Goal: Task Accomplishment & Management: Use online tool/utility

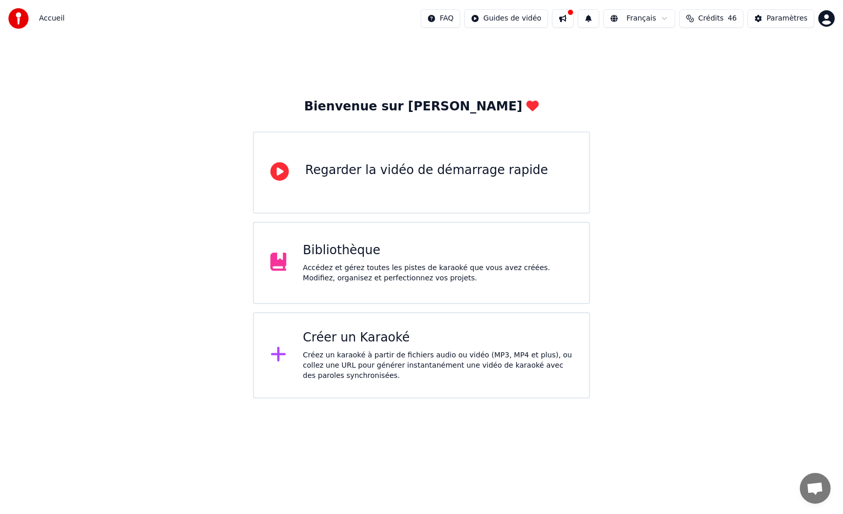
drag, startPoint x: 647, startPoint y: 88, endPoint x: 623, endPoint y: 78, distance: 26.2
drag, startPoint x: 623, startPoint y: 78, endPoint x: 596, endPoint y: 76, distance: 26.7
click at [623, 78] on div "Bienvenue sur Youka Regarder la vidéo de démarrage rapide Bibliothèque Accédez …" at bounding box center [421, 217] width 843 height 361
click at [593, 76] on div "Bienvenue sur Youka Regarder la vidéo de démarrage rapide Bibliothèque Accédez …" at bounding box center [421, 217] width 843 height 361
drag, startPoint x: 601, startPoint y: 83, endPoint x: 589, endPoint y: 79, distance: 13.5
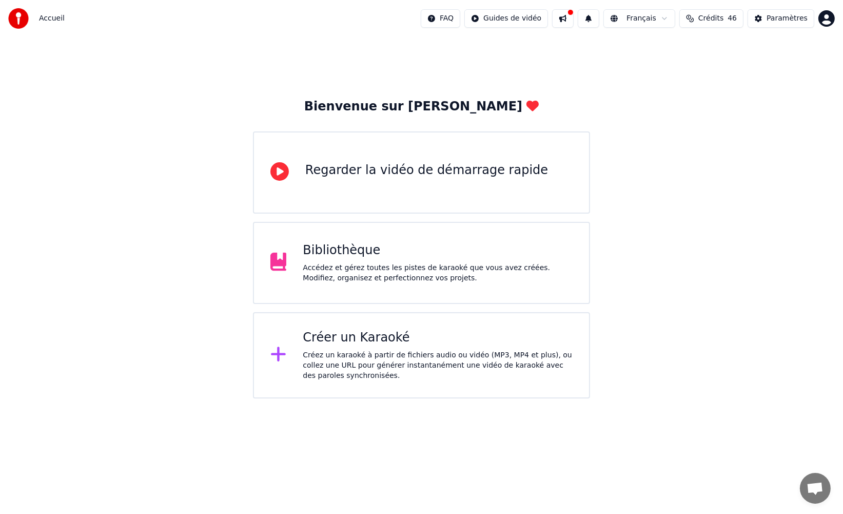
drag, startPoint x: 584, startPoint y: 79, endPoint x: 578, endPoint y: 76, distance: 6.7
click at [584, 78] on div "Bienvenue sur Youka Regarder la vidéo de démarrage rapide Bibliothèque Accédez …" at bounding box center [421, 217] width 843 height 361
click at [577, 75] on div "Bienvenue sur Youka Regarder la vidéo de démarrage rapide Bibliothèque Accédez …" at bounding box center [421, 217] width 843 height 361
click at [574, 75] on div "Bienvenue sur Youka Regarder la vidéo de démarrage rapide Bibliothèque Accédez …" at bounding box center [421, 217] width 843 height 361
drag, startPoint x: 573, startPoint y: 79, endPoint x: 563, endPoint y: 79, distance: 9.8
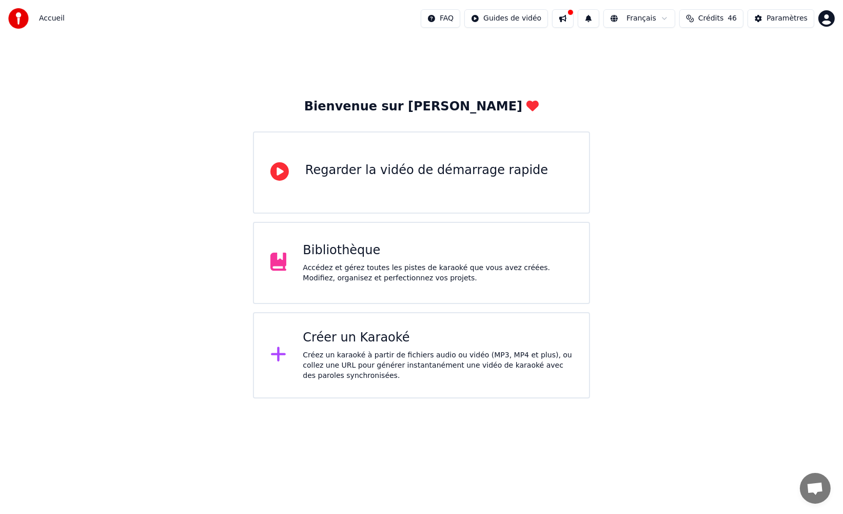
drag, startPoint x: 562, startPoint y: 77, endPoint x: 559, endPoint y: 71, distance: 7.1
click at [562, 74] on div "Bienvenue sur Youka Regarder la vidéo de démarrage rapide Bibliothèque Accédez …" at bounding box center [421, 217] width 843 height 361
drag, startPoint x: 560, startPoint y: 70, endPoint x: 493, endPoint y: 289, distance: 229.0
click at [554, 81] on div "Bienvenue sur Youka Regarder la vidéo de démarrage rapide Bibliothèque Accédez …" at bounding box center [421, 217] width 843 height 361
click at [504, 332] on div "Créer un Karaoké" at bounding box center [438, 337] width 270 height 16
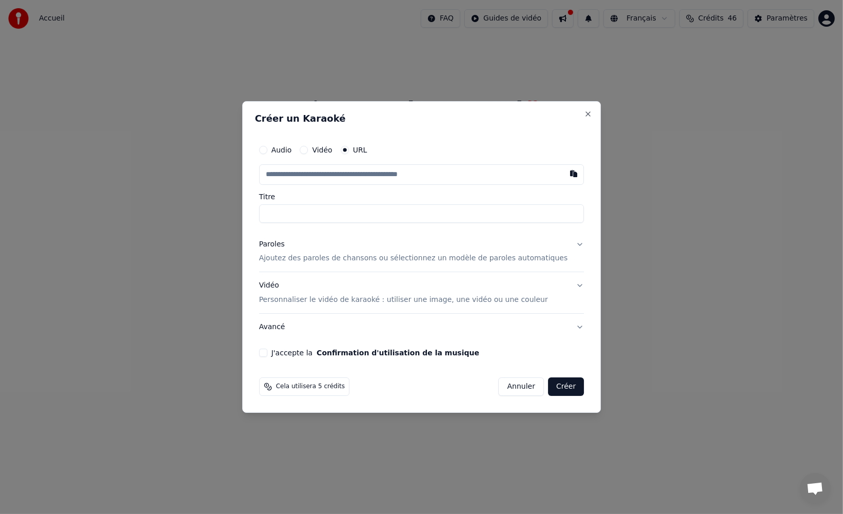
click at [374, 175] on input "text" at bounding box center [421, 174] width 325 height 21
type input "**********"
click at [304, 208] on input "**********" at bounding box center [421, 213] width 325 height 18
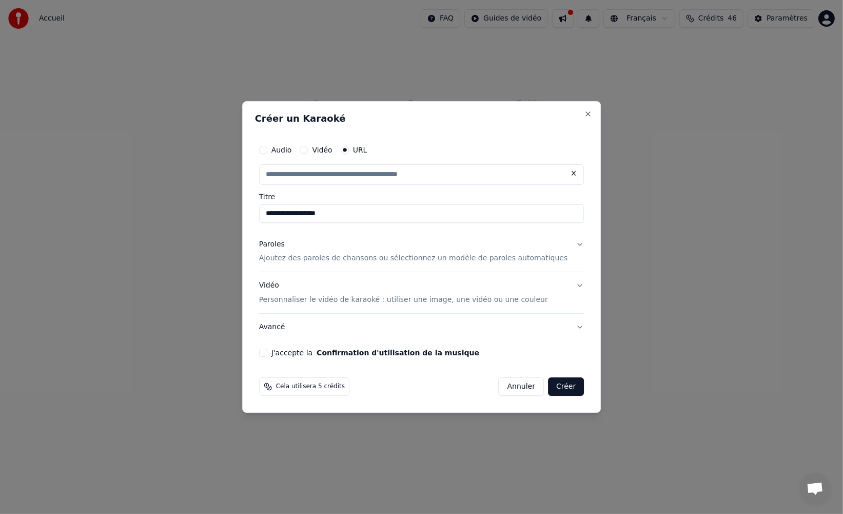
click at [300, 256] on p "Ajoutez des paroles de chansons ou sélectionnez un modèle de paroles automatiqu…" at bounding box center [413, 258] width 309 height 10
type input "**********"
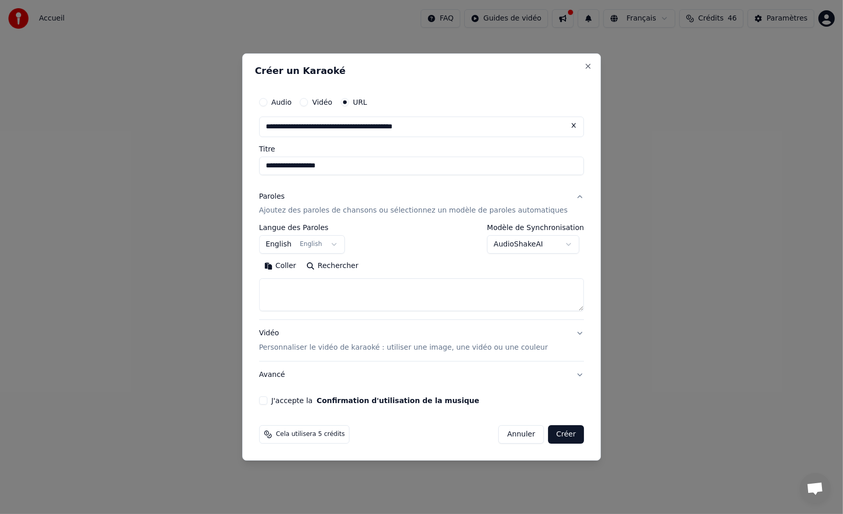
click at [307, 285] on textarea at bounding box center [421, 295] width 325 height 33
paste textarea "**********"
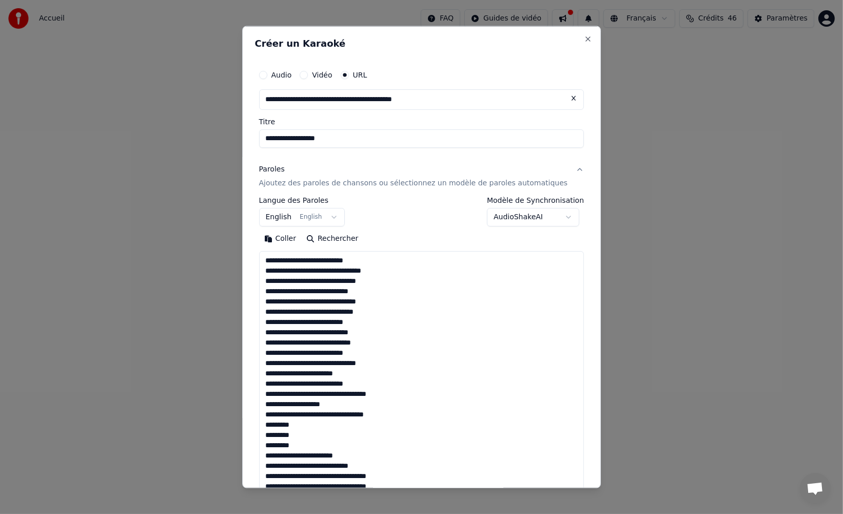
scroll to position [586, 0]
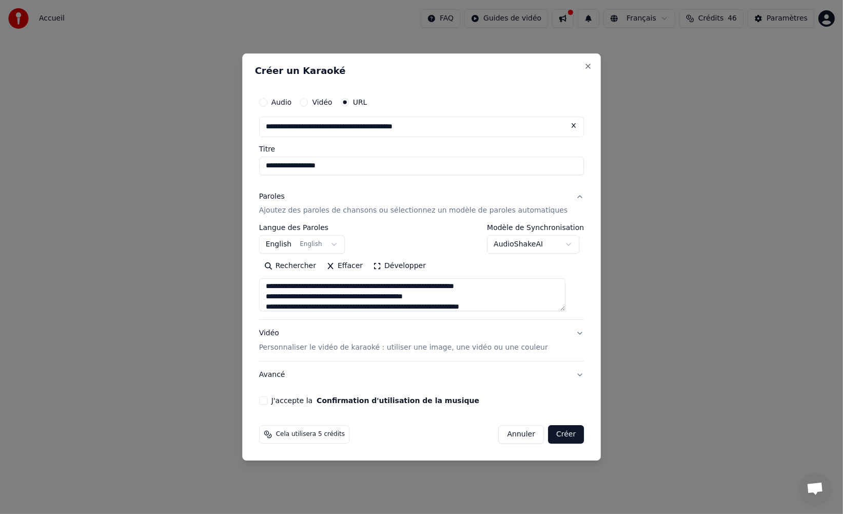
type textarea "**********"
drag, startPoint x: 275, startPoint y: 400, endPoint x: 285, endPoint y: 396, distance: 11.3
click at [267, 400] on button "J'accepte la Confirmation d'utilisation de la musique" at bounding box center [263, 400] width 8 height 8
click at [561, 434] on button "Créer" at bounding box center [566, 434] width 36 height 18
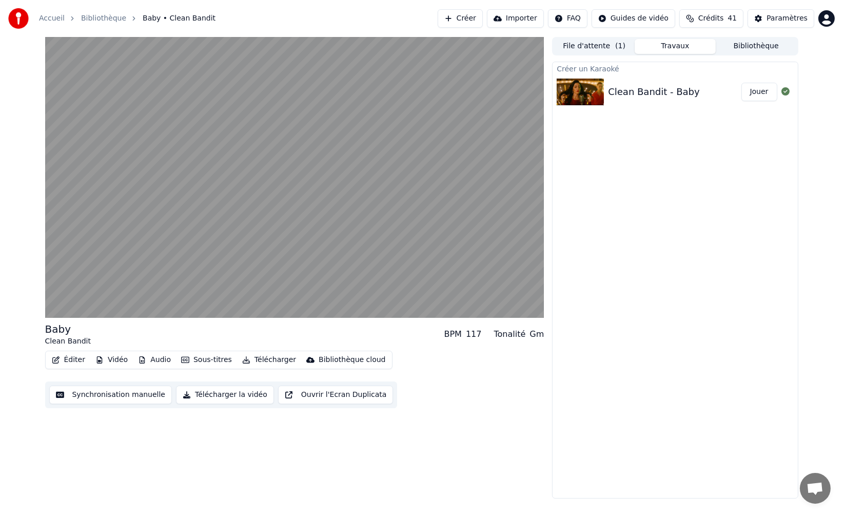
drag, startPoint x: 636, startPoint y: 164, endPoint x: 602, endPoint y: 148, distance: 37.4
click at [605, 145] on div "Créer un Karaoké Clean Bandit - Baby Jouer" at bounding box center [675, 280] width 246 height 437
click at [67, 362] on button "Éditer" at bounding box center [69, 360] width 42 height 14
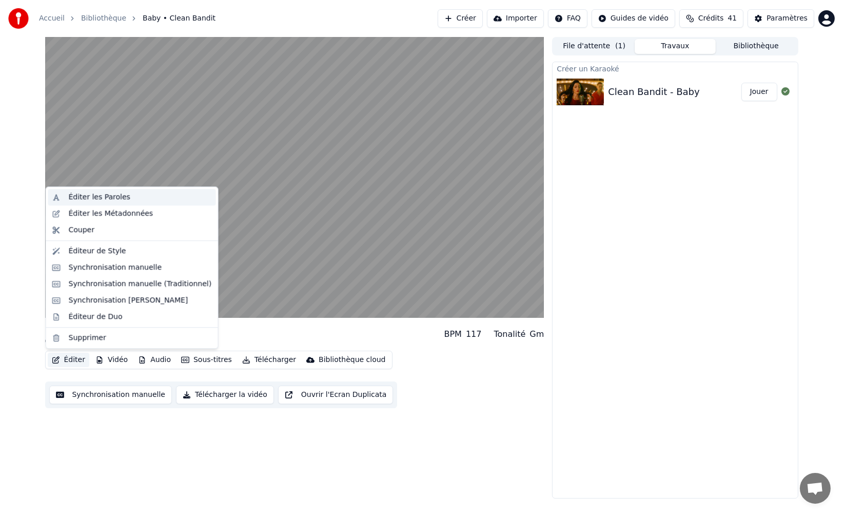
click at [95, 199] on div "Éditer les Paroles" at bounding box center [100, 197] width 62 height 10
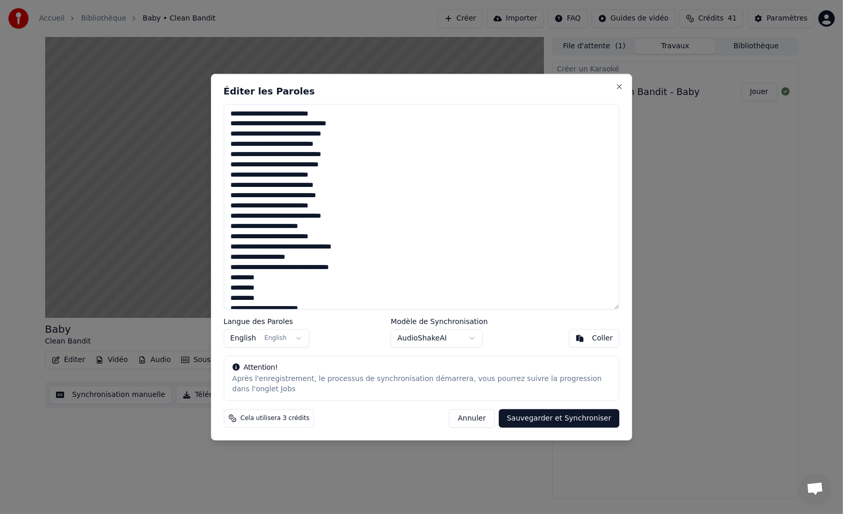
scroll to position [419, 0]
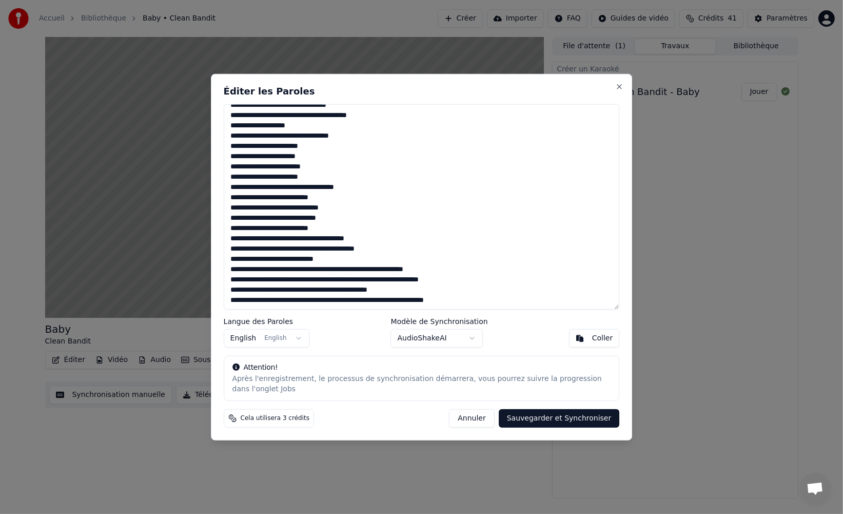
drag, startPoint x: 264, startPoint y: 269, endPoint x: 493, endPoint y: 272, distance: 228.9
click at [493, 272] on textarea at bounding box center [422, 207] width 396 height 206
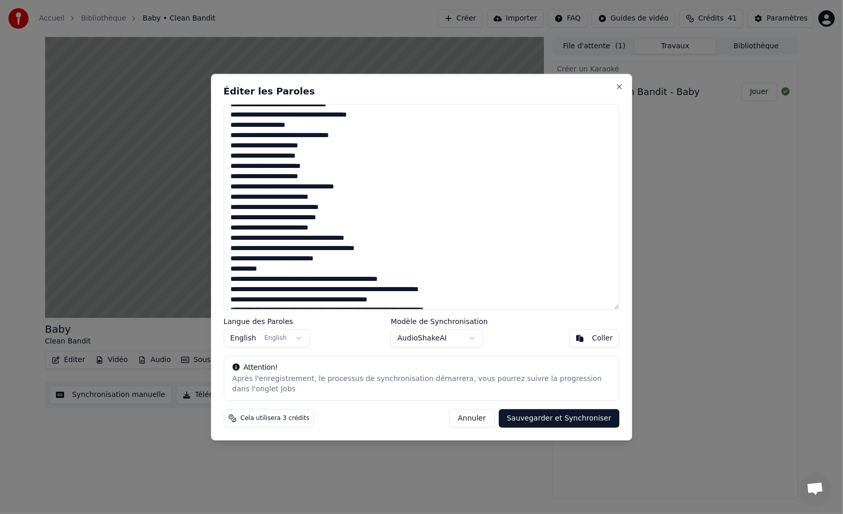
scroll to position [429, 0]
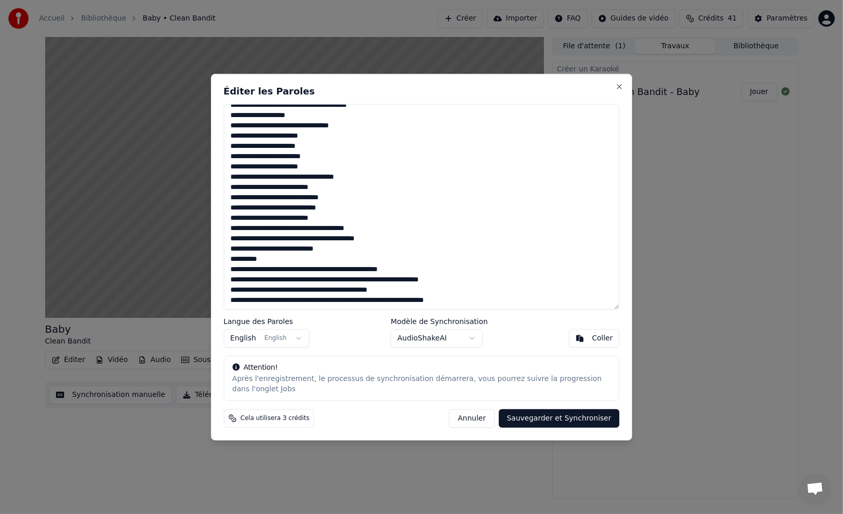
click at [265, 278] on textarea at bounding box center [422, 207] width 396 height 206
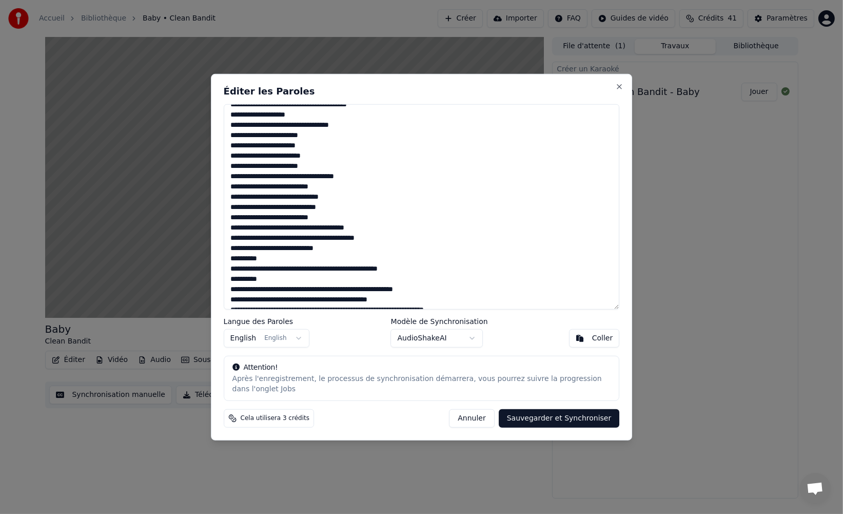
scroll to position [439, 0]
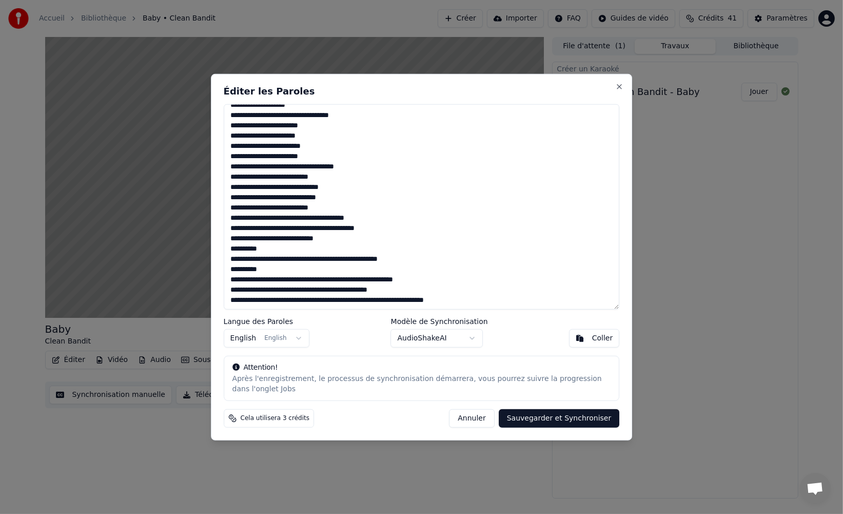
click at [265, 289] on textarea at bounding box center [422, 207] width 396 height 206
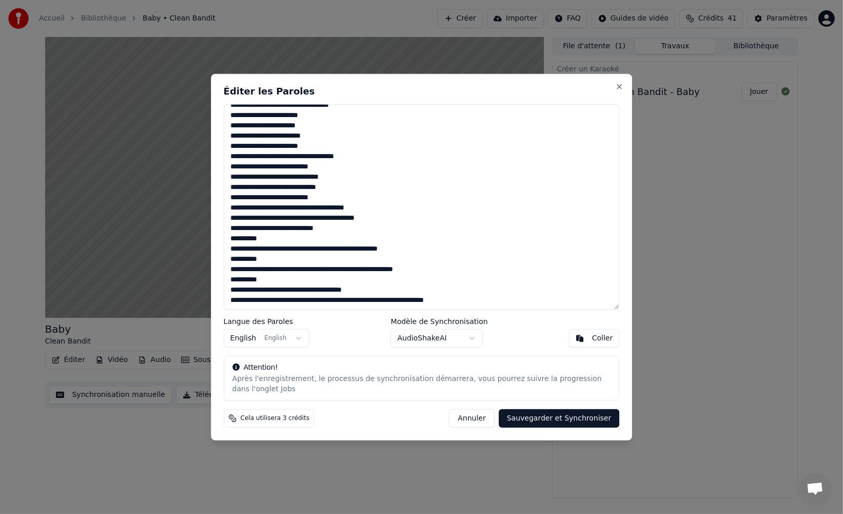
click at [322, 298] on textarea at bounding box center [422, 207] width 396 height 206
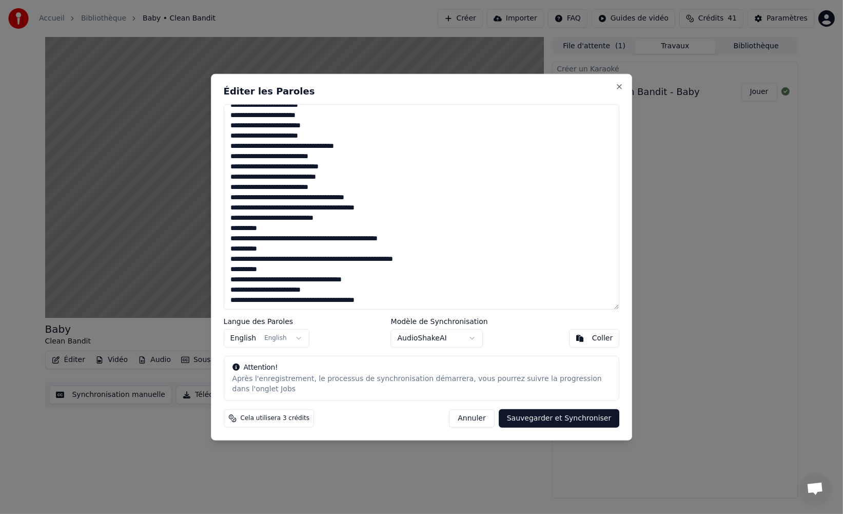
click at [264, 207] on textarea at bounding box center [422, 207] width 396 height 206
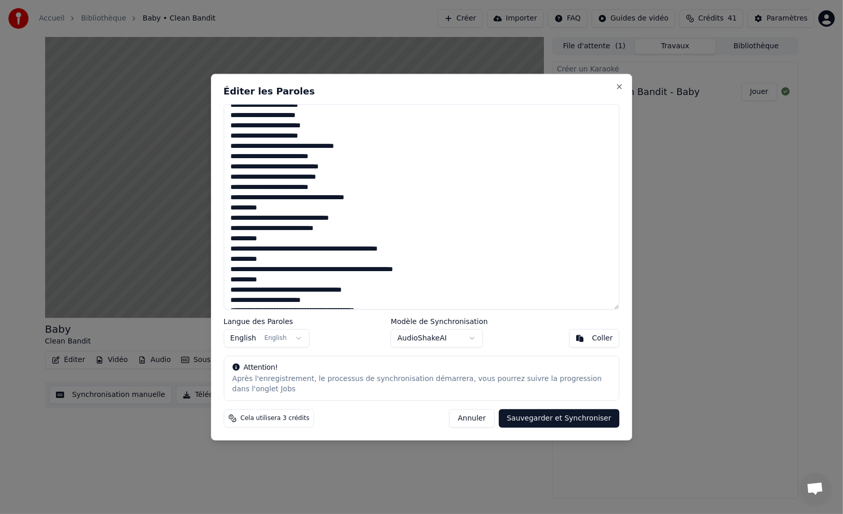
scroll to position [470, 0]
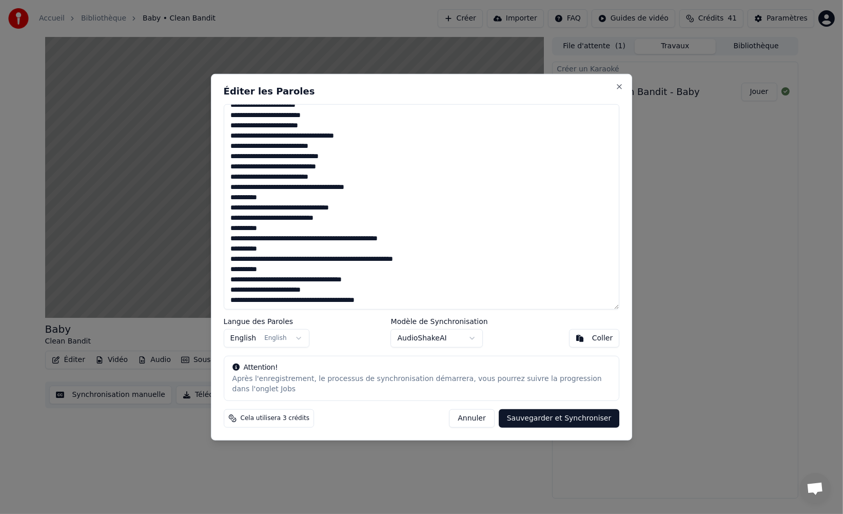
click at [264, 187] on textarea at bounding box center [422, 207] width 396 height 206
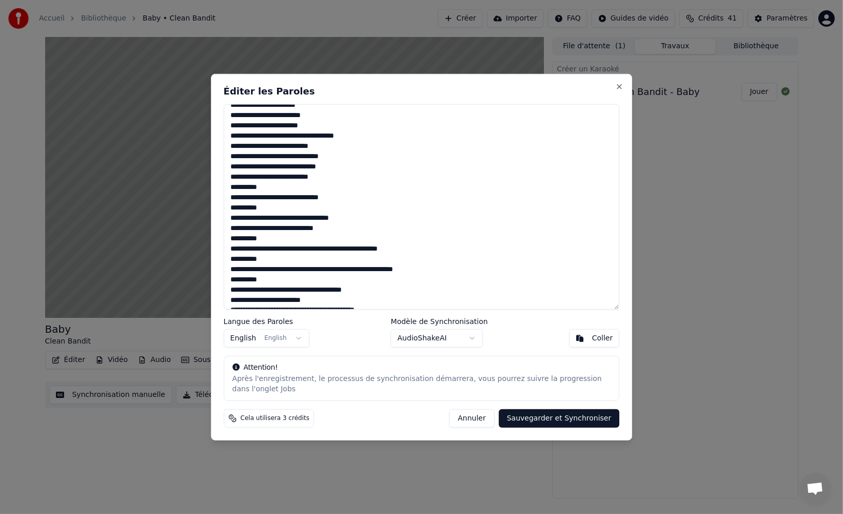
scroll to position [481, 0]
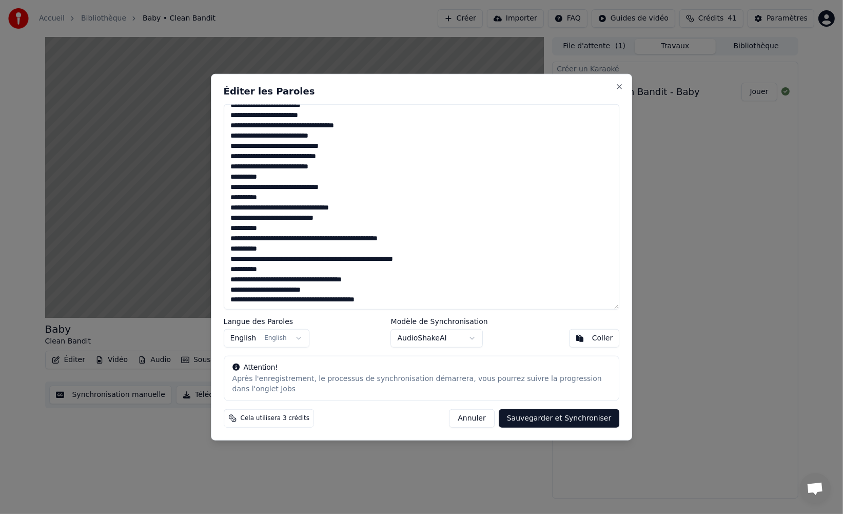
click at [264, 166] on textarea at bounding box center [422, 207] width 396 height 206
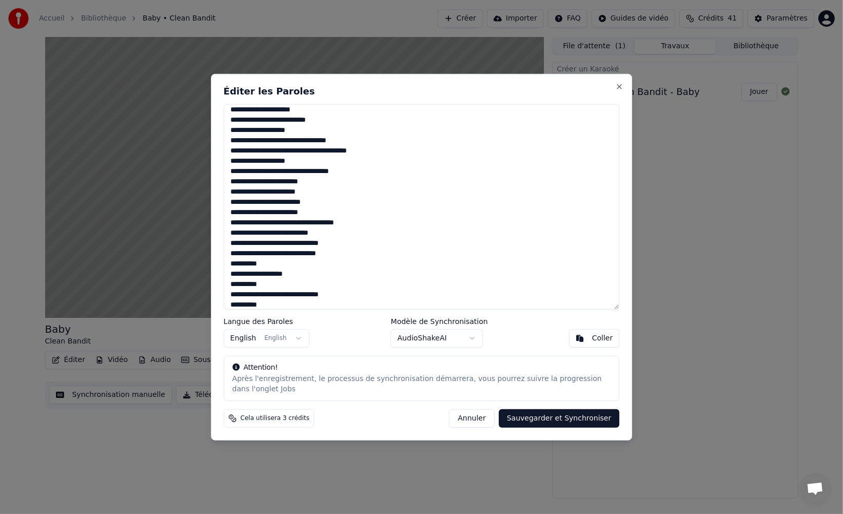
scroll to position [376, 0]
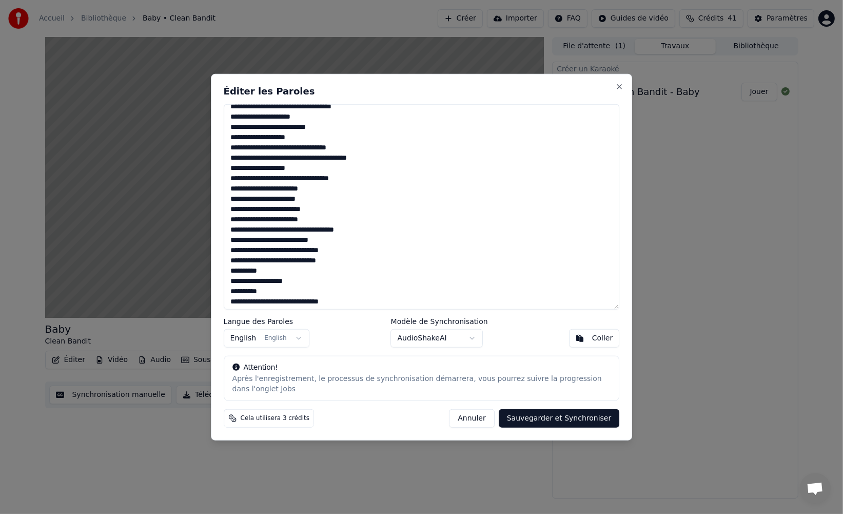
click at [264, 187] on textarea at bounding box center [422, 207] width 396 height 206
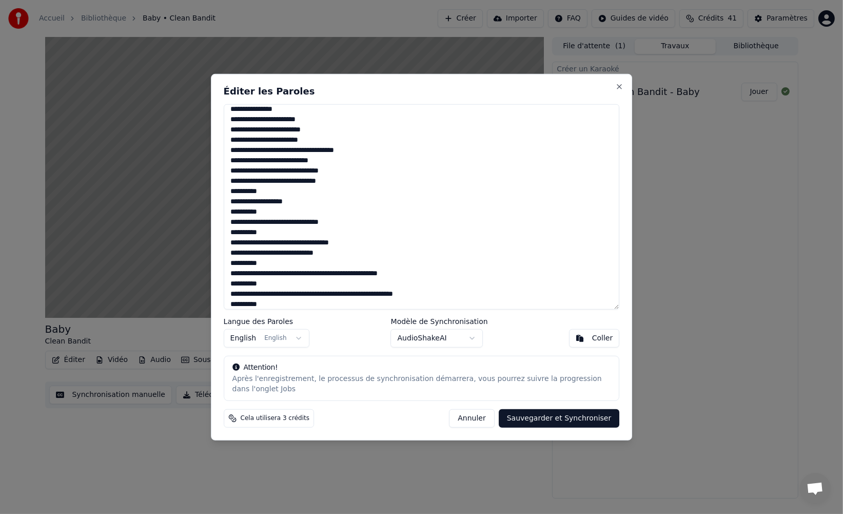
click at [265, 129] on textarea at bounding box center [422, 207] width 396 height 206
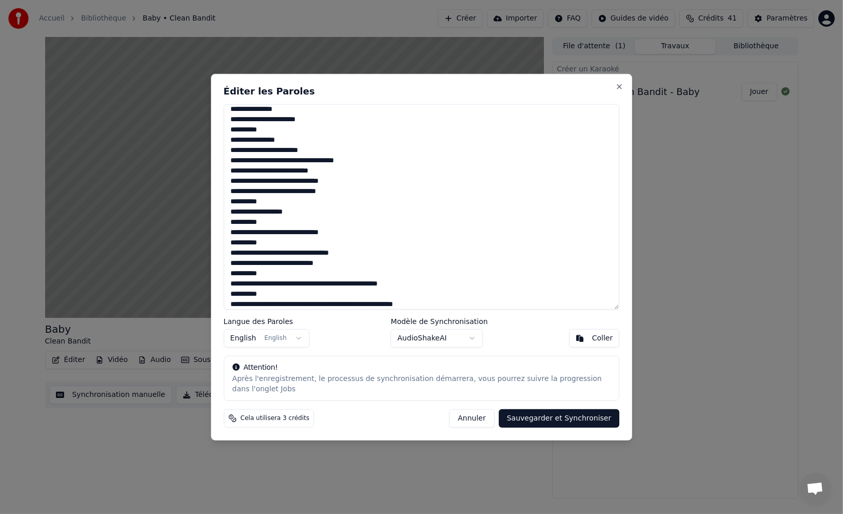
scroll to position [497, 0]
click at [265, 118] on textarea at bounding box center [422, 207] width 396 height 206
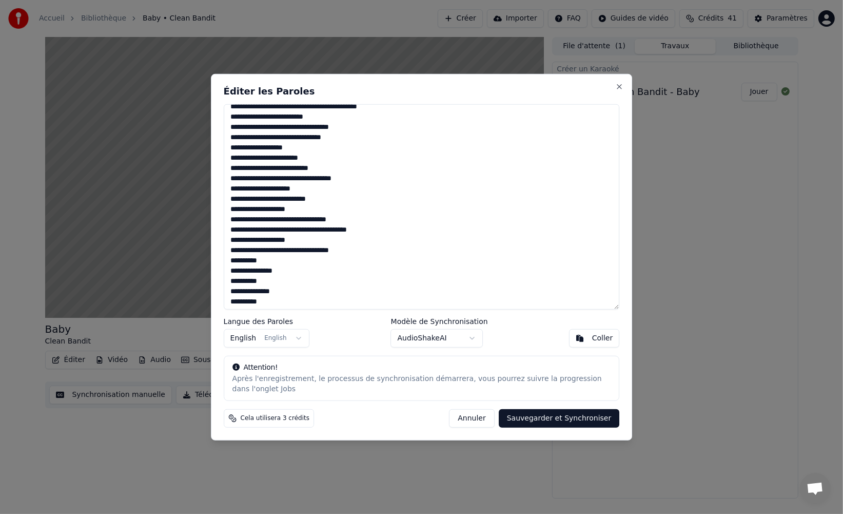
scroll to position [299, 0]
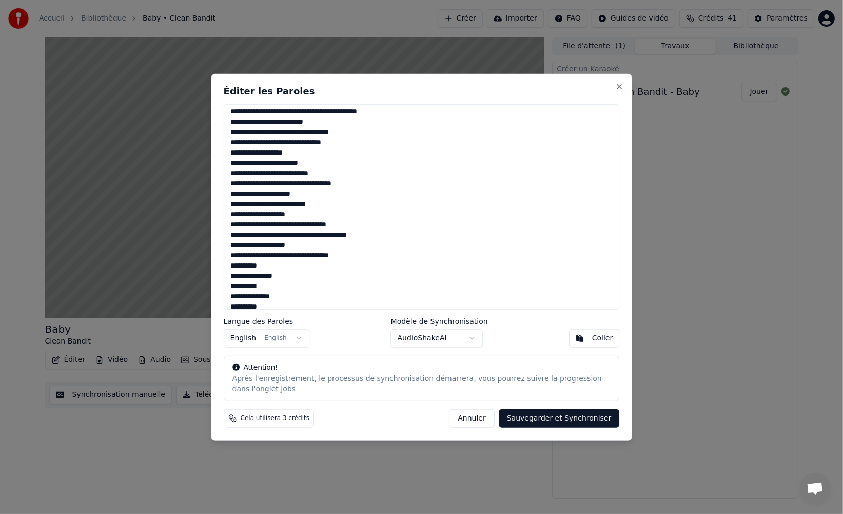
drag, startPoint x: 350, startPoint y: 257, endPoint x: 342, endPoint y: 258, distance: 7.7
click at [336, 256] on textarea at bounding box center [422, 207] width 396 height 206
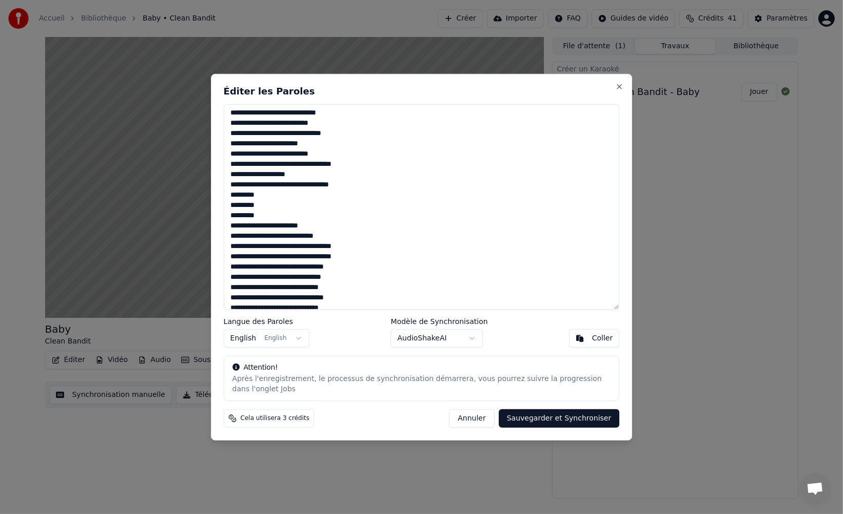
scroll to position [81, 0]
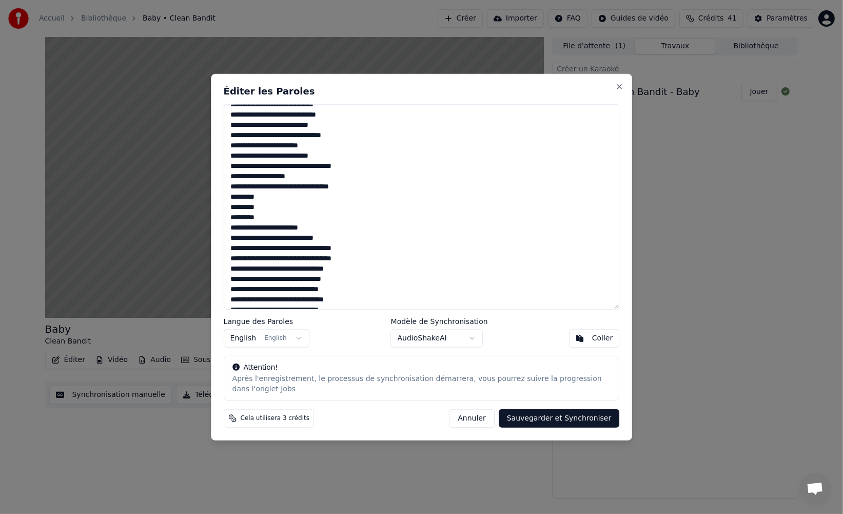
drag, startPoint x: 361, startPoint y: 186, endPoint x: 337, endPoint y: 191, distance: 25.3
click at [335, 187] on textarea at bounding box center [422, 207] width 396 height 206
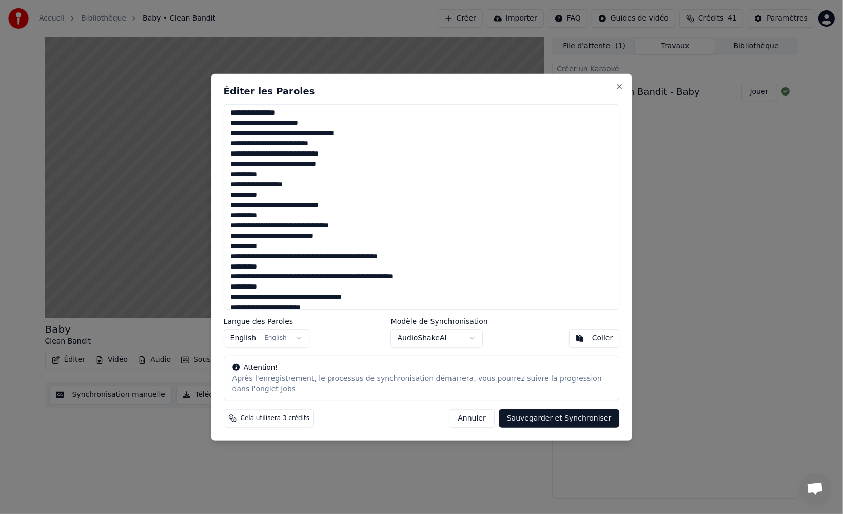
scroll to position [521, 0]
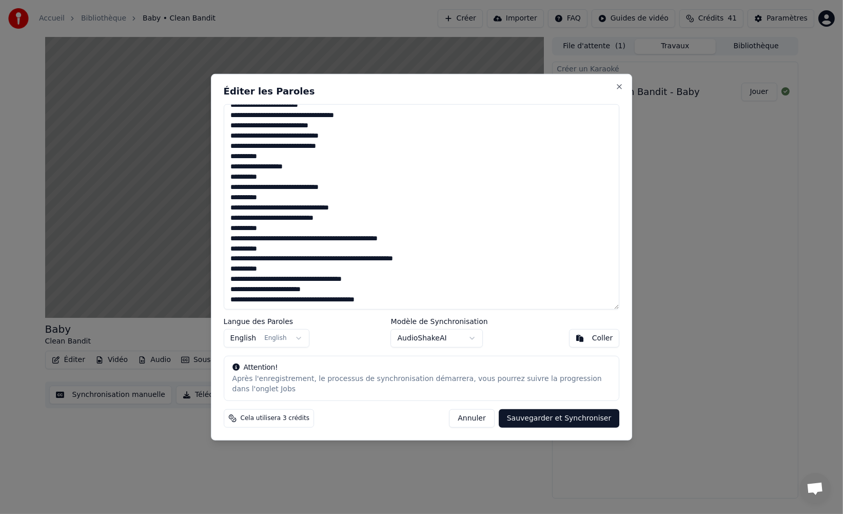
type textarea "**********"
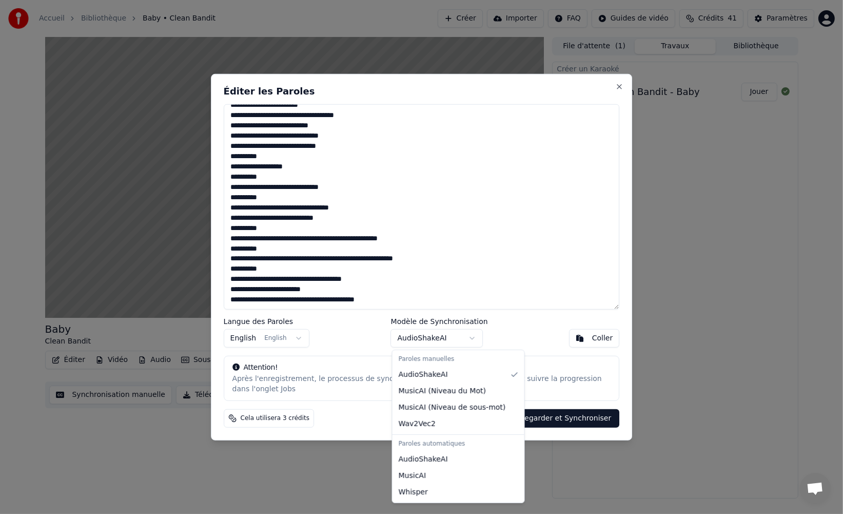
click at [481, 337] on body "Accueil Bibliothèque Baby • Clean Bandit Créer Importer FAQ Guides de vidéo Cré…" at bounding box center [421, 257] width 843 height 514
click at [477, 338] on body "Accueil Bibliothèque Baby • Clean Bandit Créer Importer FAQ Guides de vidéo Cré…" at bounding box center [421, 257] width 843 height 514
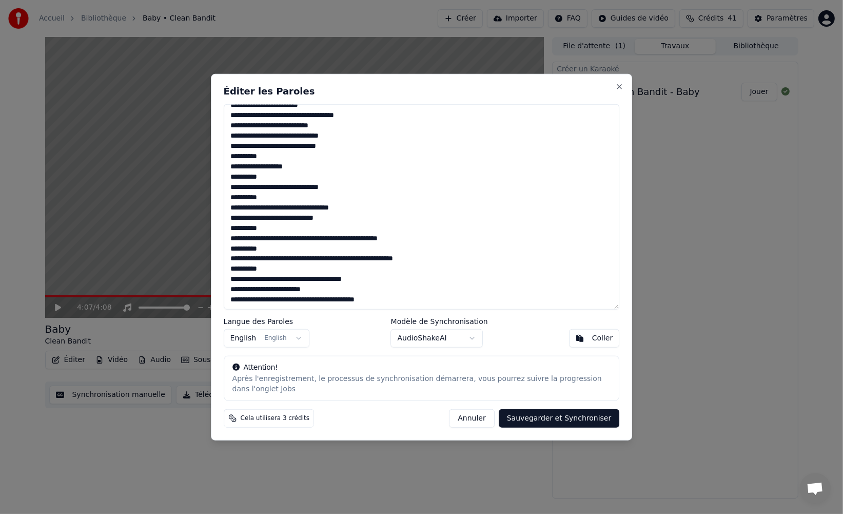
click at [545, 421] on button "Sauvegarder et Synchroniser" at bounding box center [559, 418] width 121 height 18
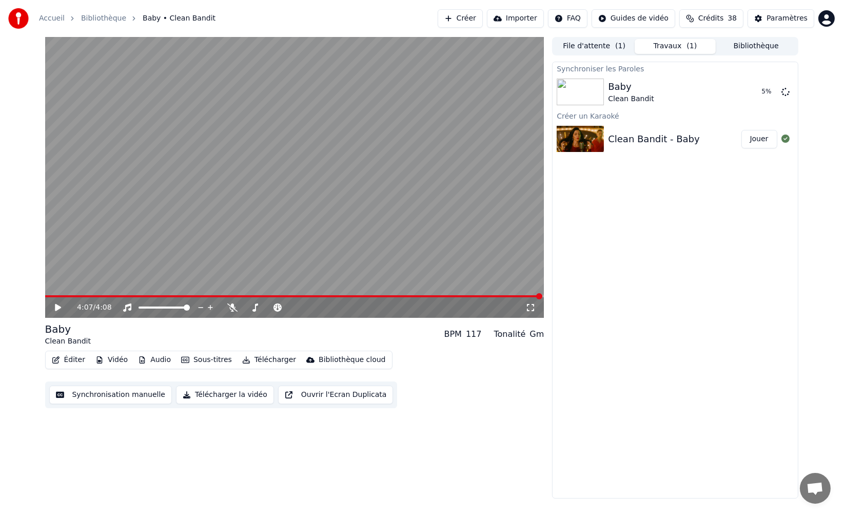
drag, startPoint x: 650, startPoint y: 279, endPoint x: 647, endPoint y: 270, distance: 9.4
click at [612, 232] on div "Synchroniser les Paroles Baby Clean Bandit 6 % Créer un Karaoké Clean Bandit - …" at bounding box center [675, 280] width 246 height 437
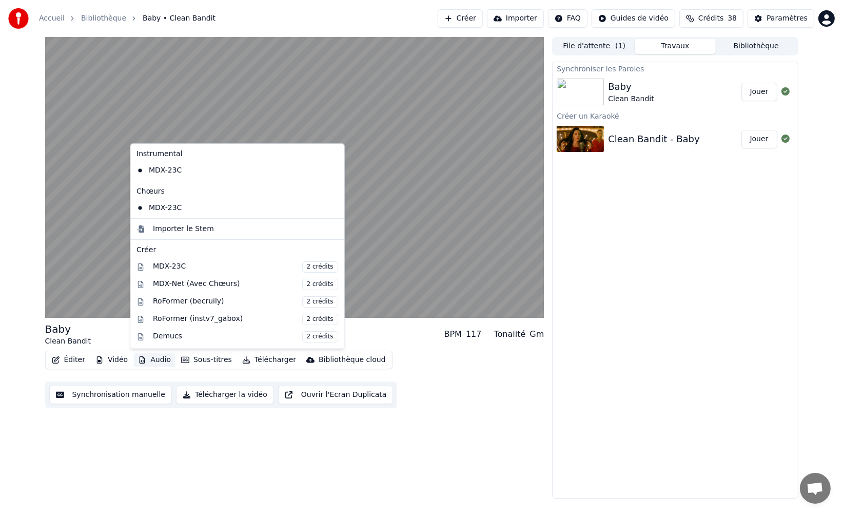
click at [144, 357] on button "Audio" at bounding box center [154, 360] width 41 height 14
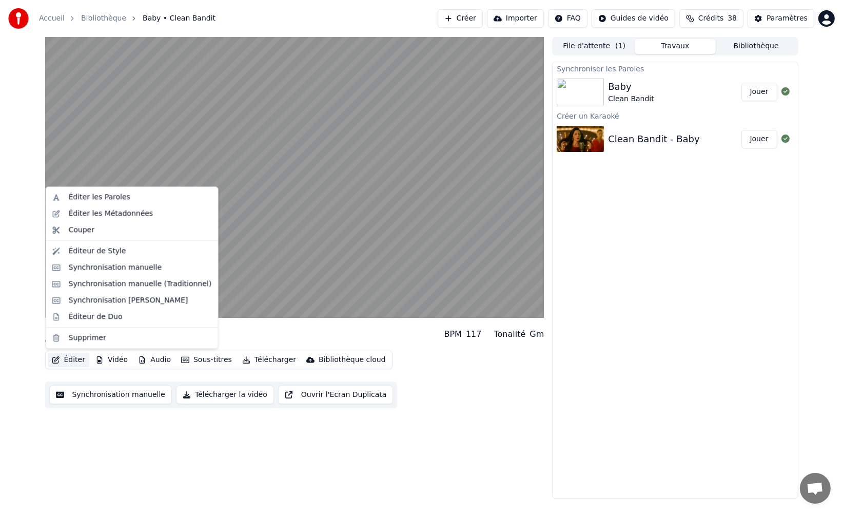
click at [70, 358] on button "Éditer" at bounding box center [69, 360] width 42 height 14
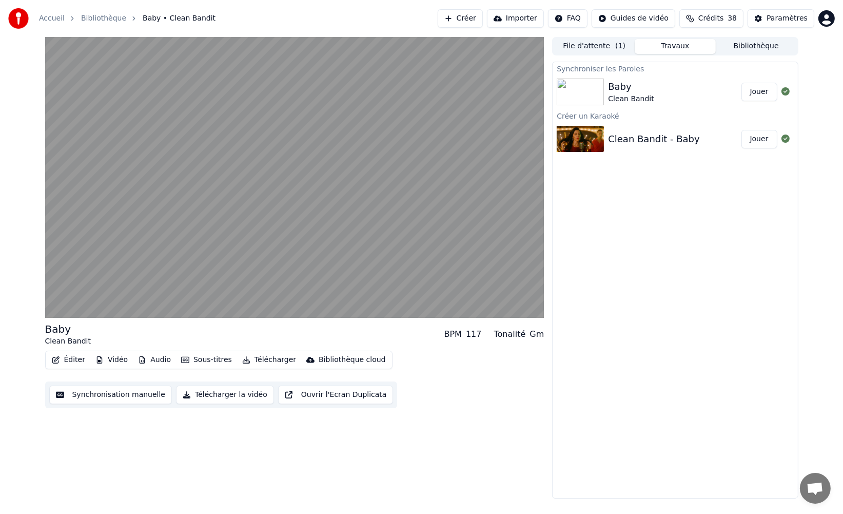
click at [70, 358] on button "Éditer" at bounding box center [69, 360] width 42 height 14
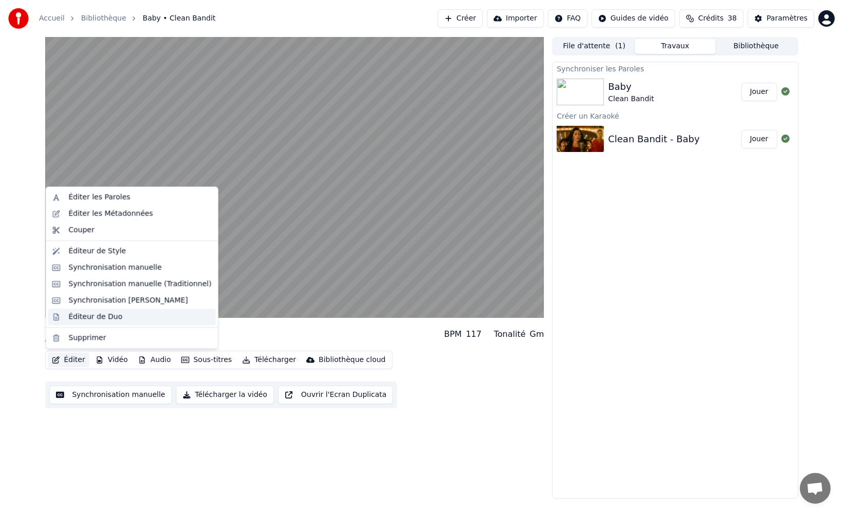
click at [112, 314] on div "Éditeur de Duo" at bounding box center [96, 316] width 54 height 10
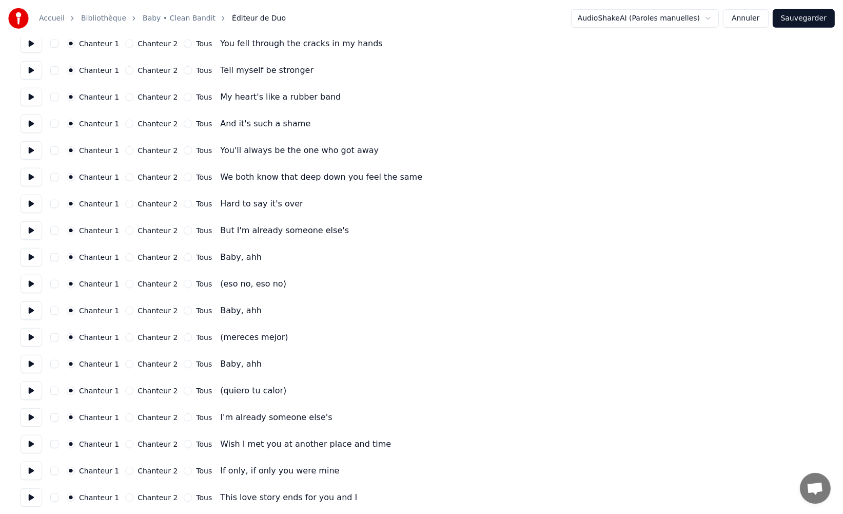
scroll to position [1482, 0]
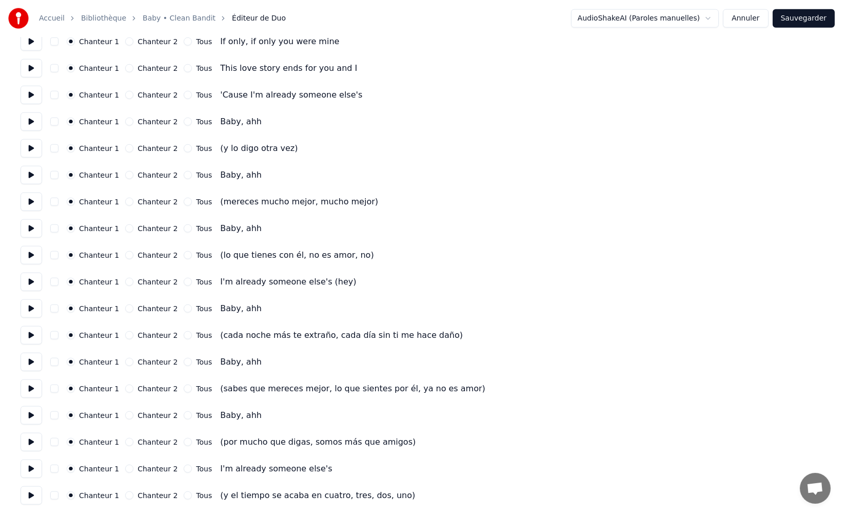
click at [131, 334] on div "Chanteur 2" at bounding box center [151, 335] width 52 height 8
click at [24, 334] on button at bounding box center [32, 335] width 22 height 18
click at [125, 334] on button "Chanteur 2" at bounding box center [129, 335] width 8 height 8
click at [128, 388] on button "Chanteur 2" at bounding box center [129, 388] width 8 height 8
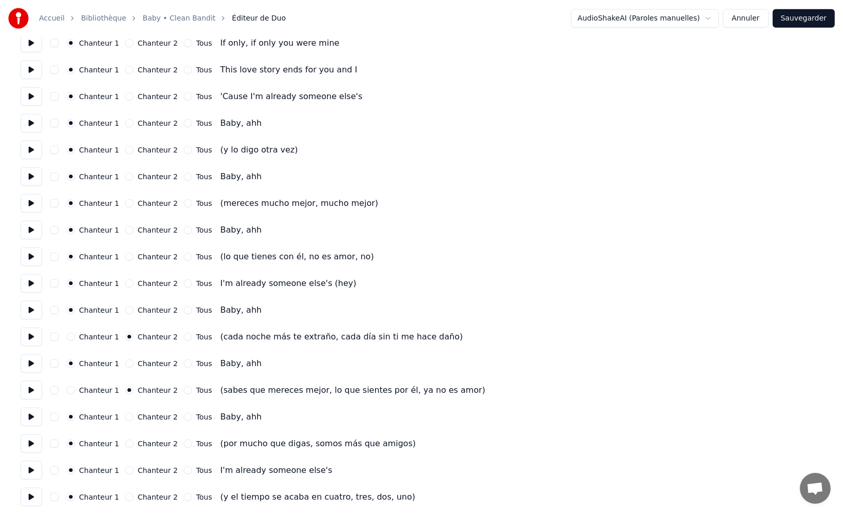
click at [126, 442] on button "Chanteur 2" at bounding box center [129, 443] width 8 height 8
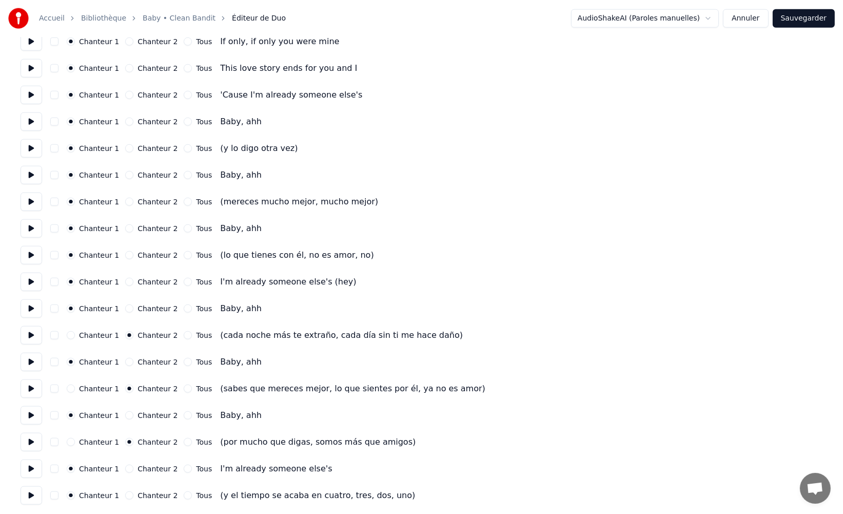
scroll to position [1481, 0]
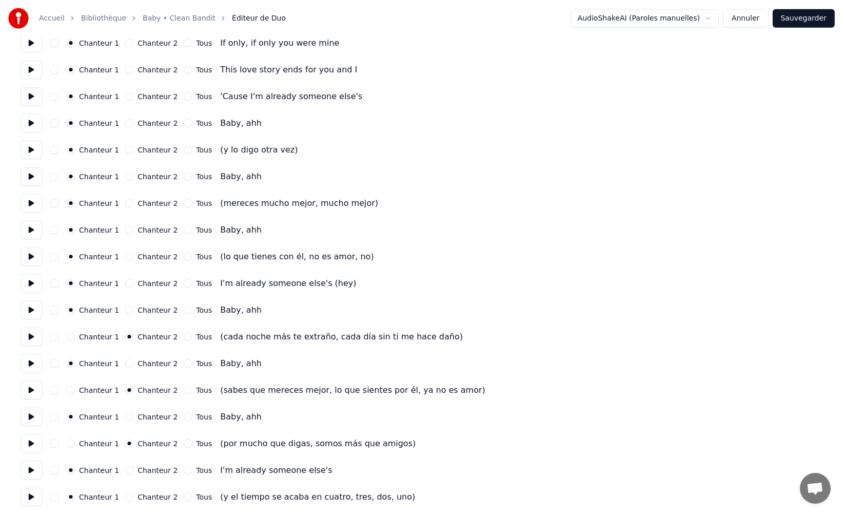
click at [134, 493] on div "Chanteur 2" at bounding box center [151, 497] width 52 height 8
click at [129, 496] on button "Chanteur 2" at bounding box center [129, 497] width 8 height 8
click at [150, 255] on label "Chanteur 2" at bounding box center [158, 256] width 40 height 7
click at [133, 255] on button "Chanteur 2" at bounding box center [129, 256] width 8 height 8
click at [143, 200] on label "Chanteur 2" at bounding box center [158, 203] width 40 height 7
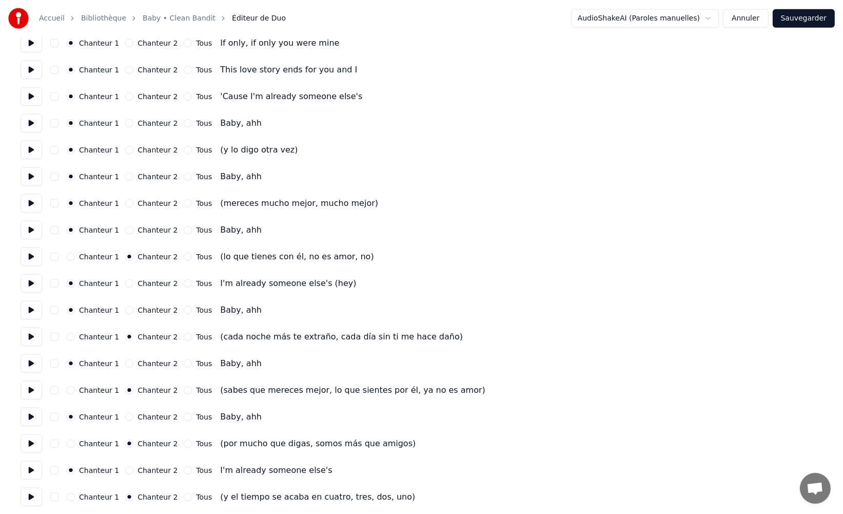
click at [133, 200] on button "Chanteur 2" at bounding box center [129, 203] width 8 height 8
drag, startPoint x: 143, startPoint y: 148, endPoint x: 158, endPoint y: 207, distance: 60.7
click at [144, 149] on label "Chanteur 2" at bounding box center [158, 149] width 40 height 7
click at [133, 149] on button "Chanteur 2" at bounding box center [129, 150] width 8 height 8
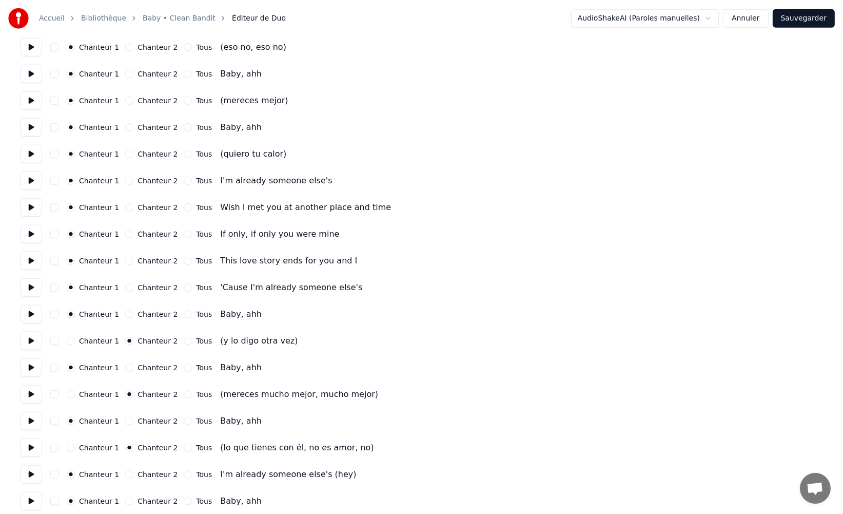
scroll to position [1288, 0]
click at [149, 153] on label "Chanteur 2" at bounding box center [158, 155] width 40 height 7
click at [133, 153] on button "Chanteur 2" at bounding box center [129, 156] width 8 height 8
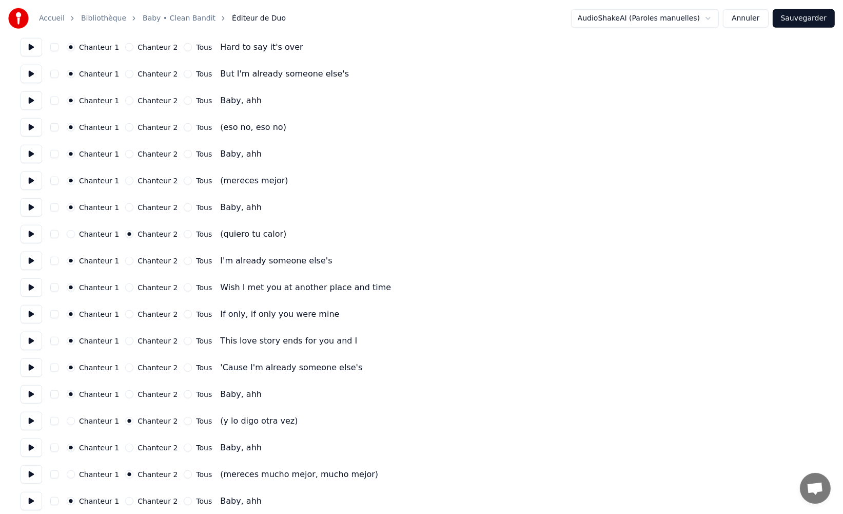
scroll to position [1206, 0]
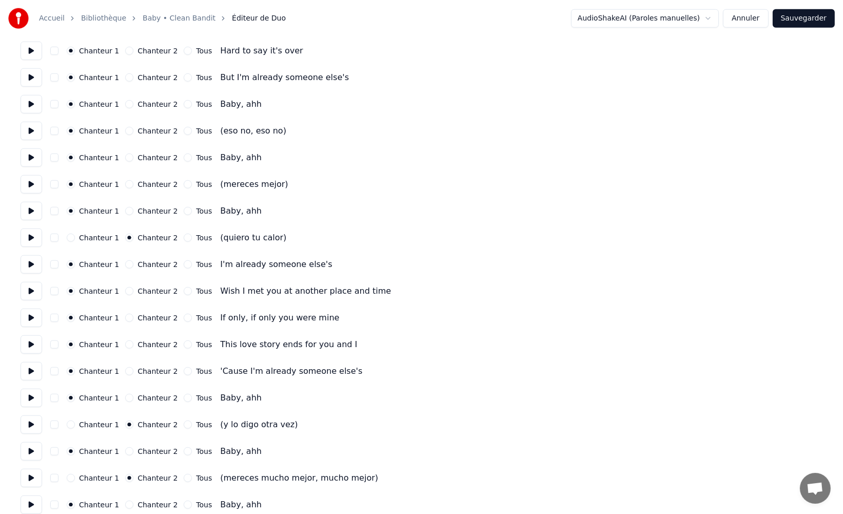
click at [150, 184] on label "Chanteur 2" at bounding box center [158, 184] width 40 height 7
click at [133, 184] on button "Chanteur 2" at bounding box center [129, 184] width 8 height 8
click at [150, 130] on label "Chanteur 2" at bounding box center [158, 130] width 40 height 7
click at [133, 130] on button "Chanteur 2" at bounding box center [129, 131] width 8 height 8
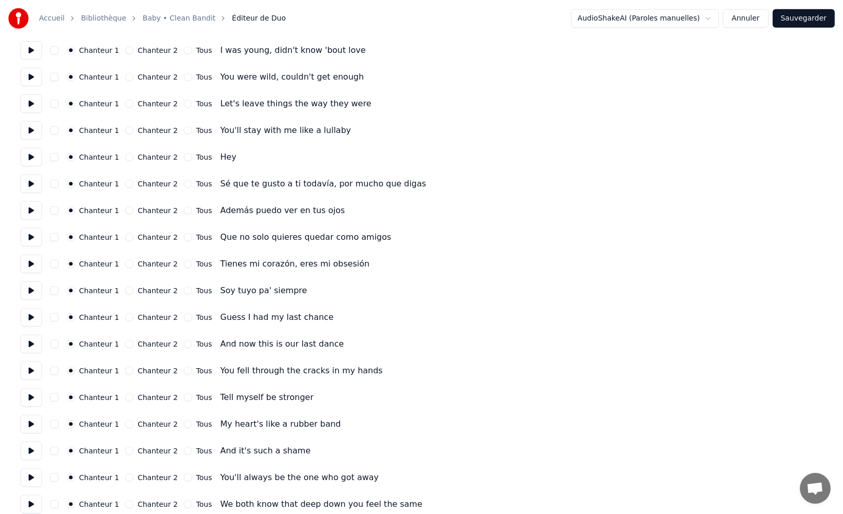
scroll to position [725, 0]
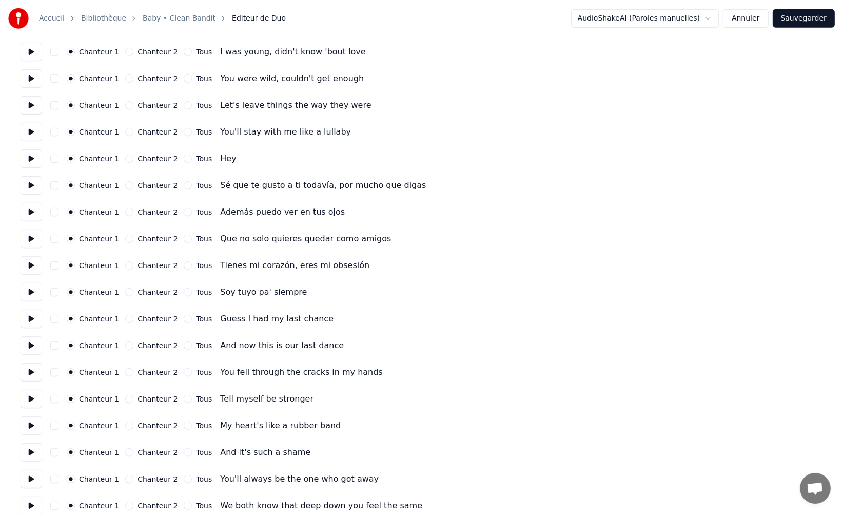
click at [139, 239] on label "Chanteur 2" at bounding box center [158, 238] width 40 height 7
click at [133, 239] on button "Chanteur 2" at bounding box center [129, 238] width 8 height 8
click at [146, 262] on label "Chanteur 2" at bounding box center [158, 265] width 40 height 7
click at [133, 261] on button "Chanteur 2" at bounding box center [129, 265] width 8 height 8
click at [146, 285] on div "Chanteur 1 Chanteur 2 Tous Soy tuyo pa' siempre" at bounding box center [422, 292] width 802 height 18
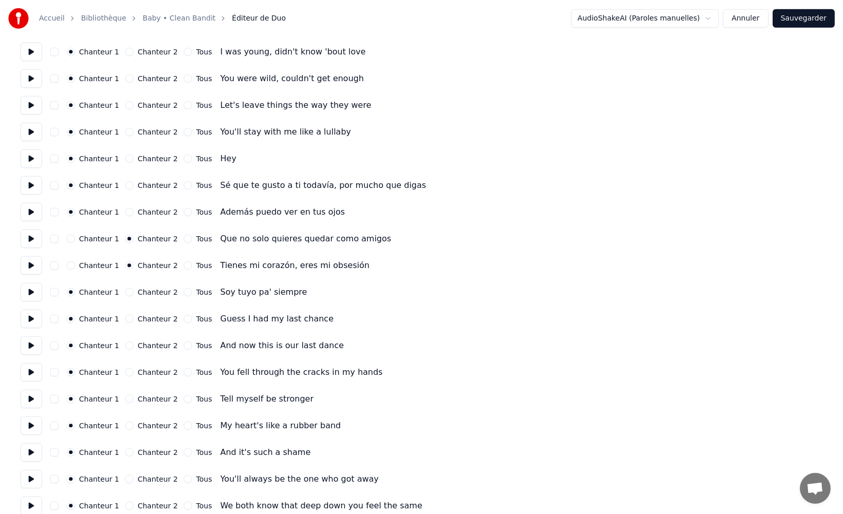
drag, startPoint x: 144, startPoint y: 292, endPoint x: 144, endPoint y: 279, distance: 13.3
click at [144, 292] on label "Chanteur 2" at bounding box center [158, 291] width 40 height 7
click at [133, 292] on button "Chanteur 2" at bounding box center [129, 292] width 8 height 8
click at [146, 211] on label "Chanteur 2" at bounding box center [158, 211] width 40 height 7
click at [133, 211] on button "Chanteur 2" at bounding box center [129, 212] width 8 height 8
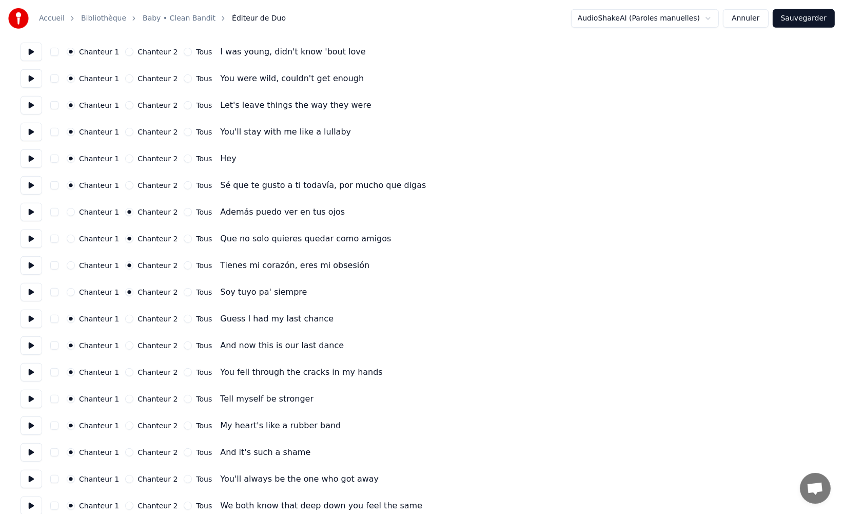
click at [147, 184] on label "Chanteur 2" at bounding box center [158, 185] width 40 height 7
click at [133, 184] on button "Chanteur 2" at bounding box center [129, 185] width 8 height 8
click at [31, 157] on button at bounding box center [32, 158] width 22 height 18
click at [146, 159] on label "Chanteur 2" at bounding box center [158, 158] width 40 height 7
click at [133, 159] on button "Chanteur 2" at bounding box center [129, 158] width 8 height 8
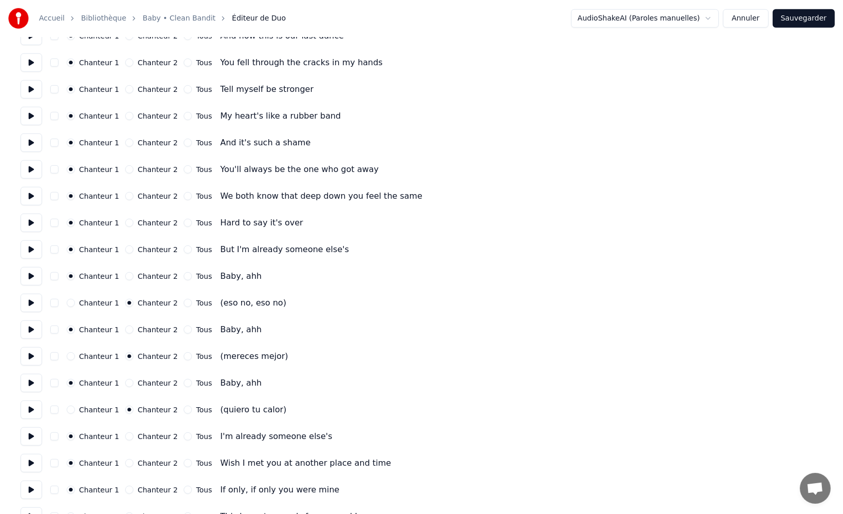
scroll to position [1036, 0]
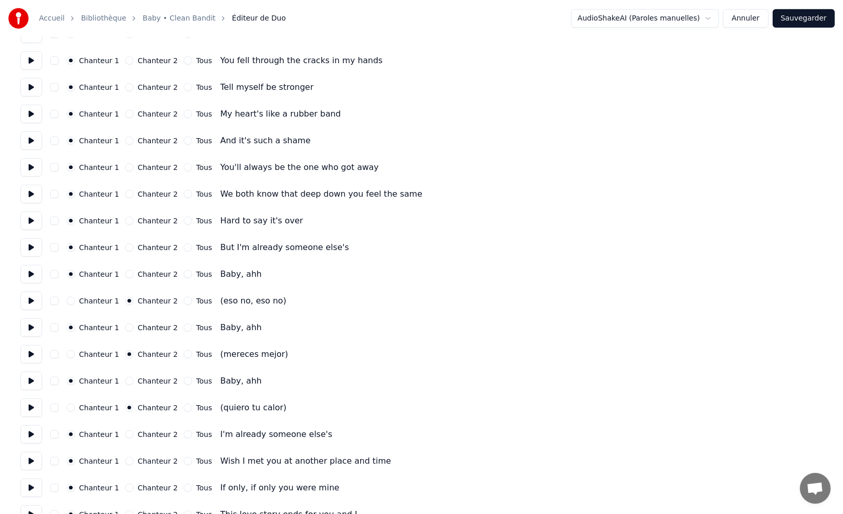
click at [31, 330] on button at bounding box center [32, 327] width 22 height 18
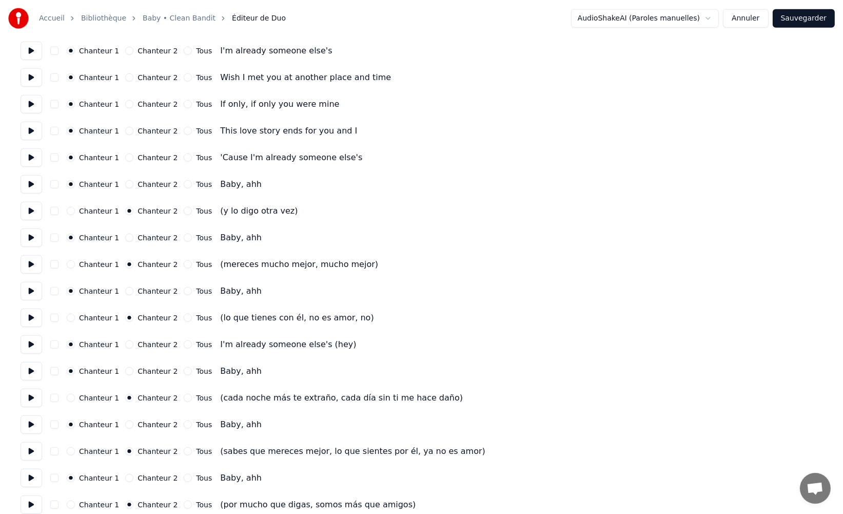
scroll to position [1422, 0]
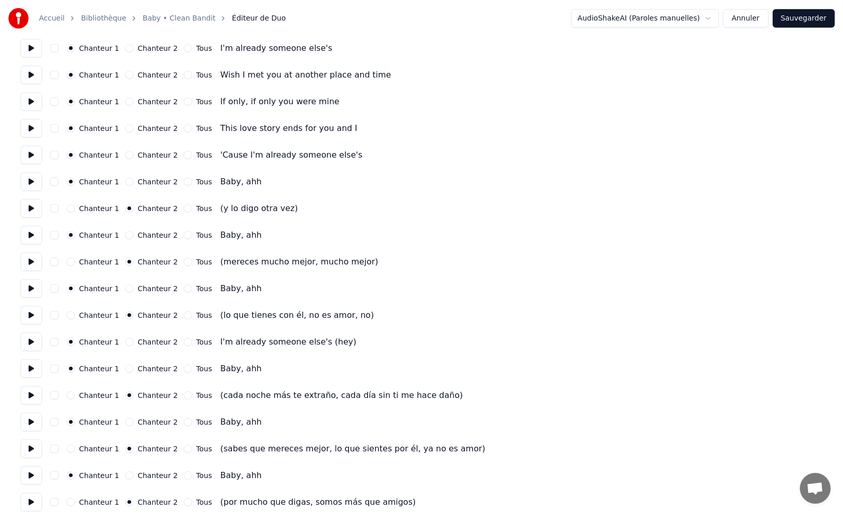
click at [220, 393] on div "(cada noche más te extraño, cada día sin ti me hace daño)" at bounding box center [341, 395] width 243 height 12
click at [797, 21] on button "Sauvegarder" at bounding box center [804, 18] width 62 height 18
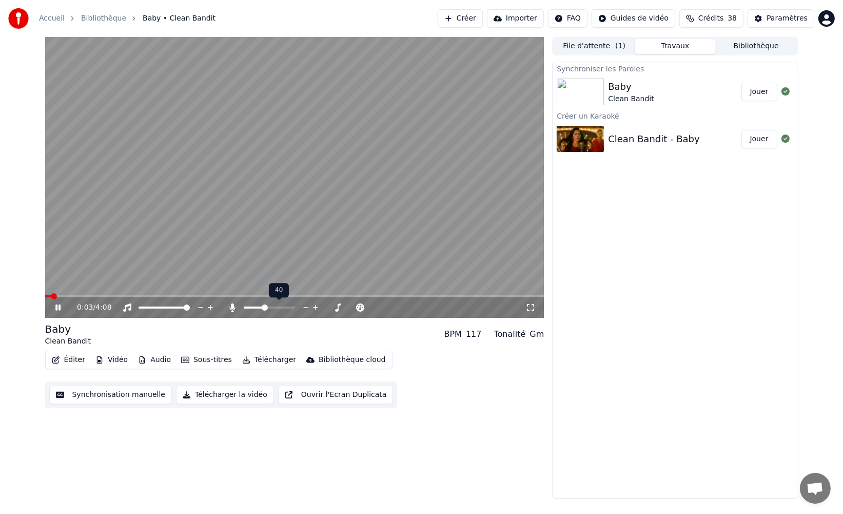
click at [265, 307] on span at bounding box center [265, 307] width 6 height 6
click at [106, 294] on video at bounding box center [294, 177] width 499 height 281
click at [106, 295] on span at bounding box center [294, 296] width 499 height 2
click at [106, 273] on video at bounding box center [294, 177] width 499 height 281
drag, startPoint x: 702, startPoint y: 264, endPoint x: 633, endPoint y: 216, distance: 83.7
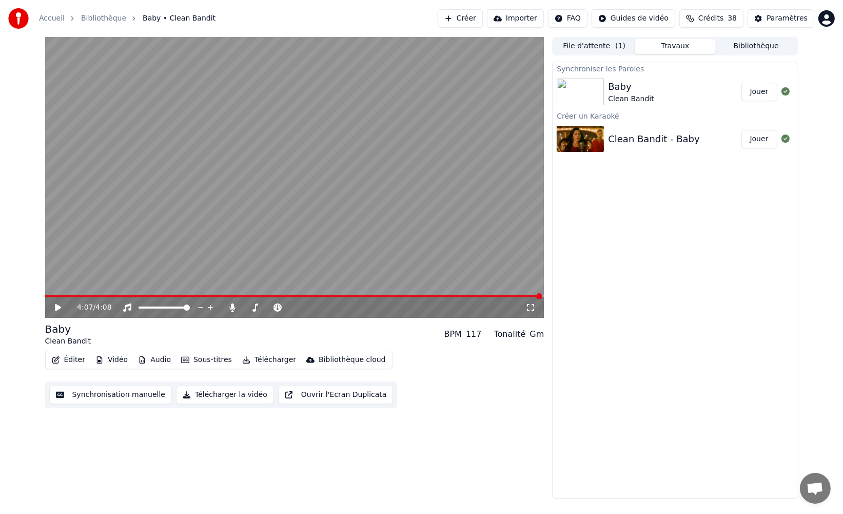
drag, startPoint x: 632, startPoint y: 214, endPoint x: 621, endPoint y: 198, distance: 19.4
click at [632, 212] on div "Synchroniser les Paroles Baby Clean Bandit Jouer Créer un Karaoké Clean Bandit …" at bounding box center [675, 280] width 246 height 437
drag, startPoint x: 592, startPoint y: 184, endPoint x: 741, endPoint y: 86, distance: 178.2
click at [597, 178] on div "Synchroniser les Paroles Baby Clean Bandit Jouer Créer un Karaoké Clean Bandit …" at bounding box center [675, 280] width 246 height 437
click at [268, 359] on button "Télécharger" at bounding box center [269, 360] width 62 height 14
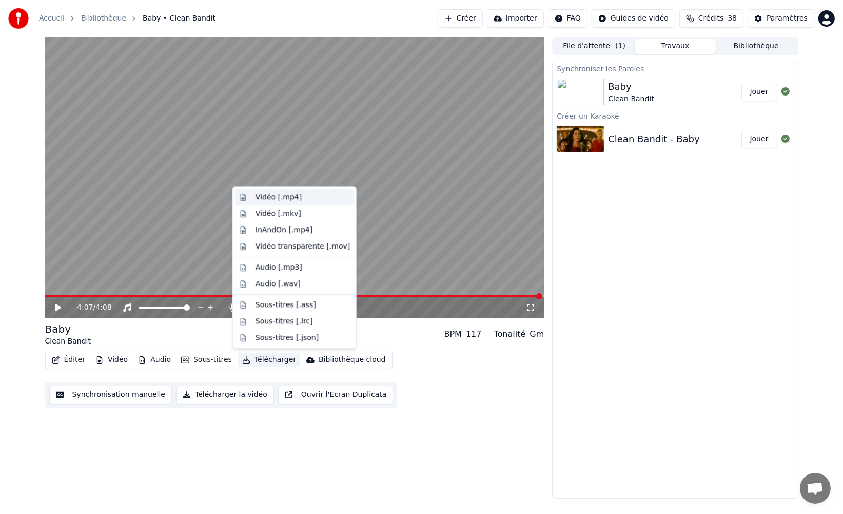
click at [296, 193] on div "Vidéo [.mp4]" at bounding box center [279, 197] width 46 height 10
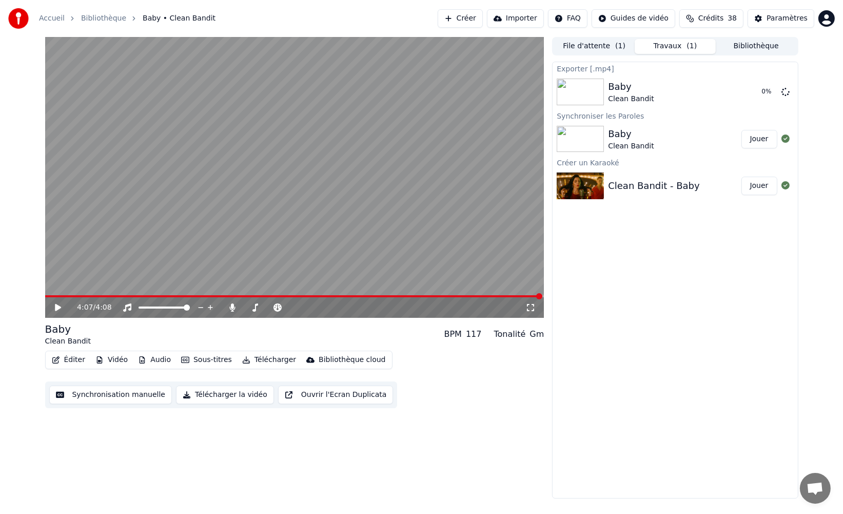
click at [833, 21] on html "Accueil Bibliothèque Baby • Clean Bandit Créer Importer FAQ Guides de vidéo Cré…" at bounding box center [421, 257] width 843 height 514
click at [729, 21] on html "Accueil Bibliothèque Baby • Clean Bandit Créer Importer FAQ Guides de vidéo Cré…" at bounding box center [421, 257] width 843 height 514
click at [715, 18] on span "Crédits" at bounding box center [710, 18] width 25 height 10
click at [718, 92] on button "Actualiser" at bounding box center [713, 95] width 61 height 18
click at [779, 22] on div "Paramètres" at bounding box center [787, 18] width 41 height 10
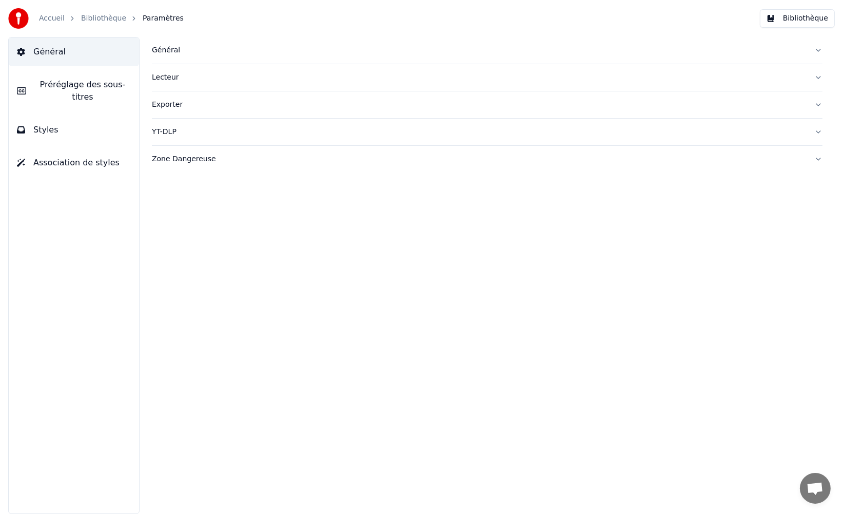
click at [64, 130] on button "Styles" at bounding box center [74, 129] width 130 height 29
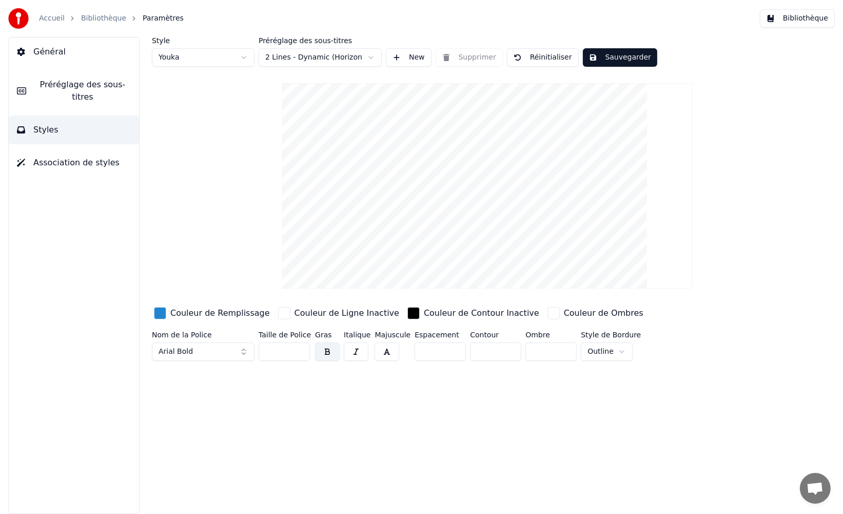
click at [49, 51] on span "Général" at bounding box center [49, 52] width 32 height 12
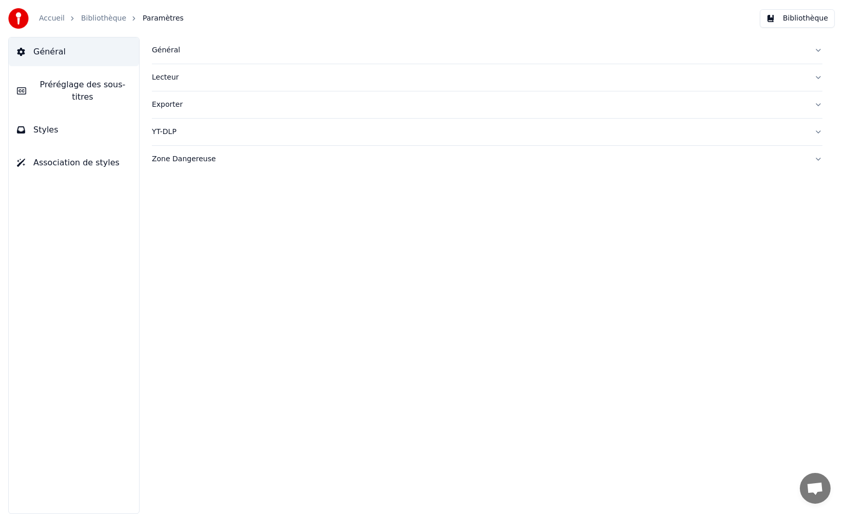
click at [88, 18] on link "Bibliothèque" at bounding box center [103, 18] width 45 height 10
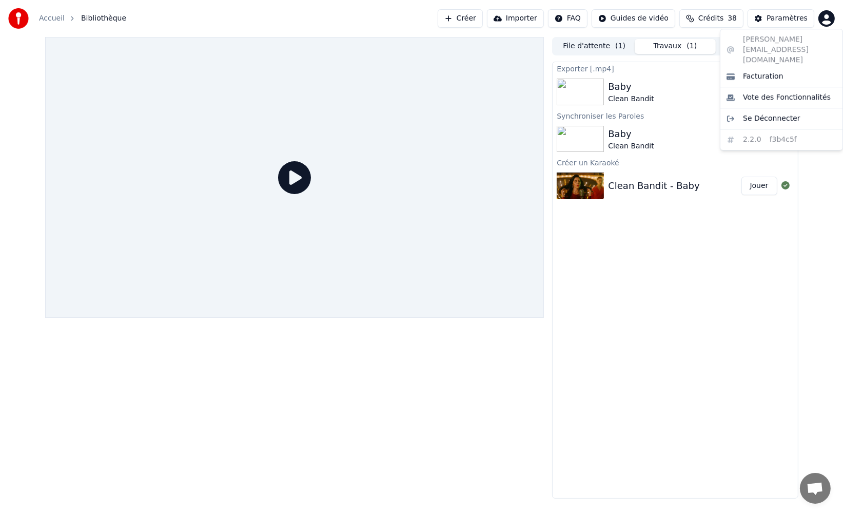
click at [832, 23] on html "Accueil Bibliothèque Créer Importer FAQ Guides de vidéo Crédits 38 Paramètres F…" at bounding box center [421, 257] width 843 height 514
click at [784, 68] on div "Facturation" at bounding box center [781, 76] width 118 height 16
click at [626, 18] on html "Accueil Bibliothèque Créer Importer FAQ Guides de vidéo Crédits 38 Paramètres F…" at bounding box center [421, 257] width 843 height 514
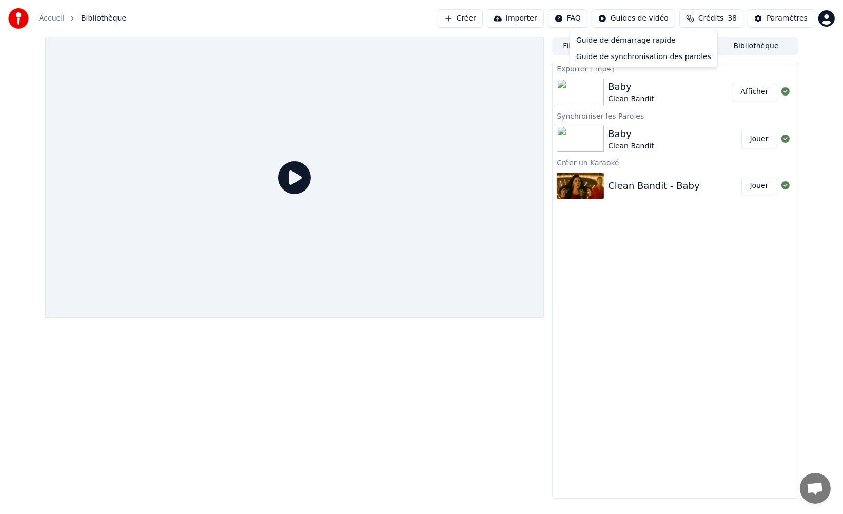
click at [626, 18] on html "Accueil Bibliothèque Créer Importer FAQ Guides de vidéo Crédits 38 Paramètres F…" at bounding box center [421, 257] width 843 height 514
click at [528, 19] on button "Importer" at bounding box center [515, 18] width 57 height 18
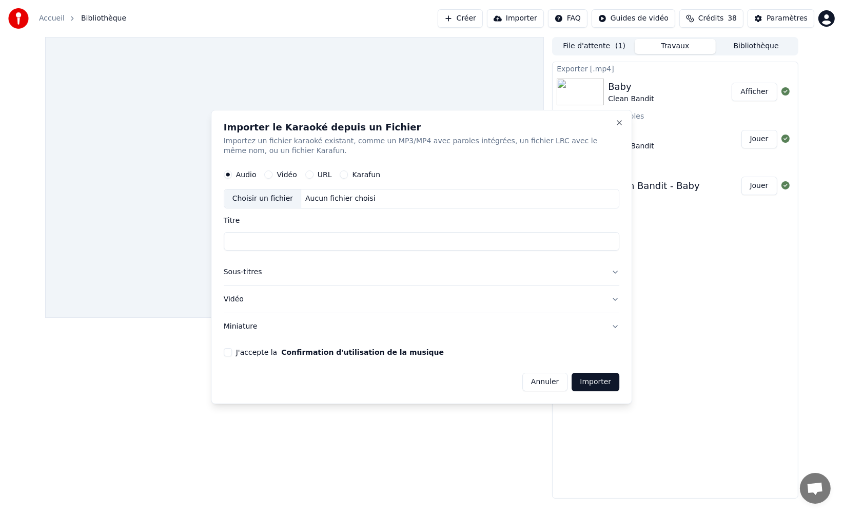
drag, startPoint x: 427, startPoint y: 19, endPoint x: 520, endPoint y: 19, distance: 93.4
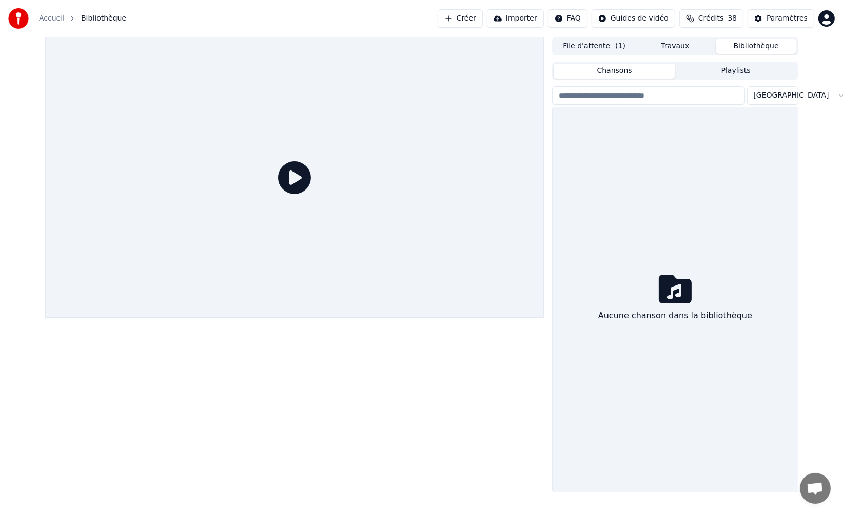
click at [747, 47] on button "Bibliothèque" at bounding box center [756, 46] width 81 height 15
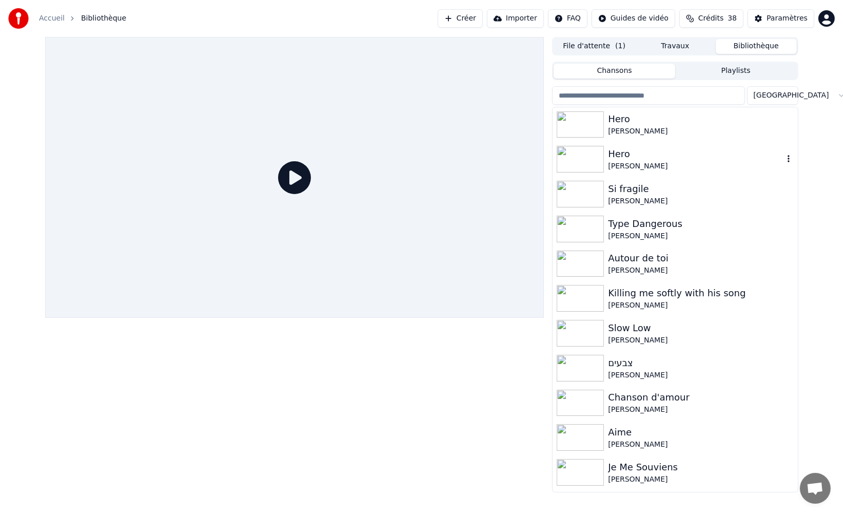
scroll to position [1711, 0]
click at [823, 15] on html "Accueil Bibliothèque Créer Importer FAQ Guides de vidéo Crédits 38 Paramètres F…" at bounding box center [421, 257] width 843 height 514
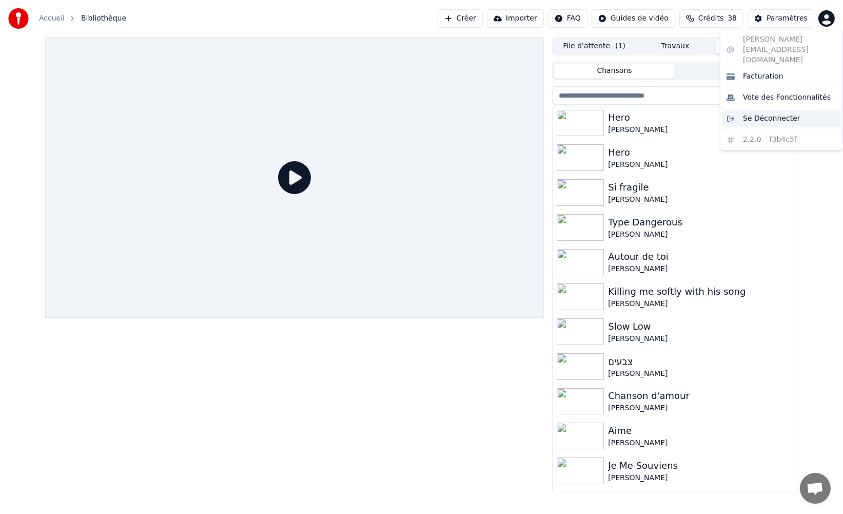
click at [777, 113] on span "Se Déconnecter" at bounding box center [771, 118] width 57 height 10
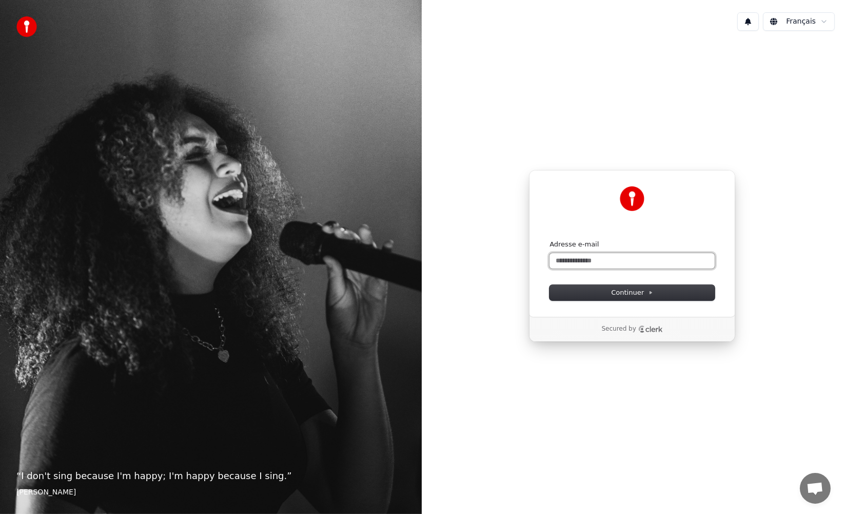
click at [617, 257] on input "Adresse e-mail" at bounding box center [632, 260] width 165 height 15
click at [550, 240] on button "submit" at bounding box center [550, 240] width 0 height 0
type input "**********"
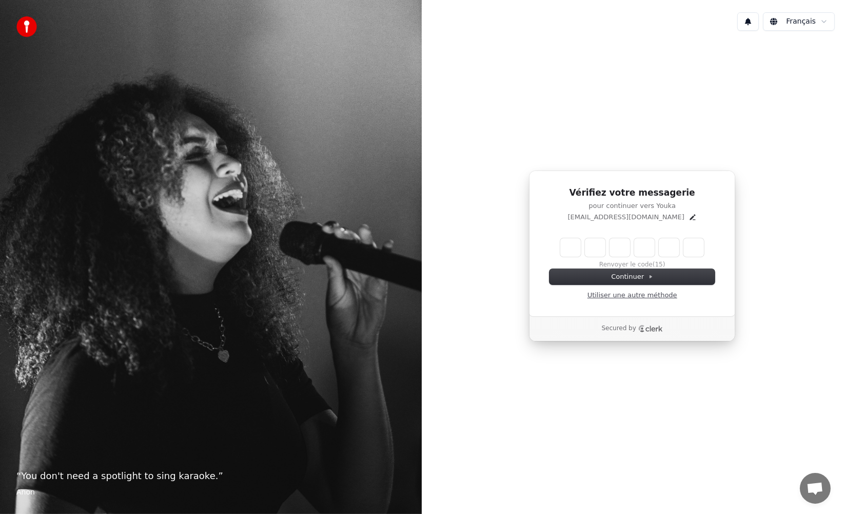
click at [639, 296] on link "Utiliser une autre méthode" at bounding box center [633, 294] width 90 height 9
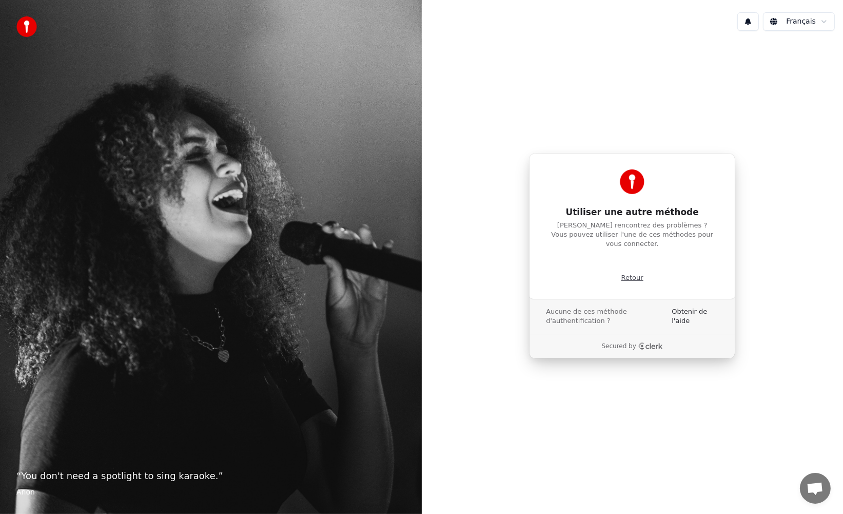
click at [632, 276] on p "Retour" at bounding box center [632, 277] width 22 height 9
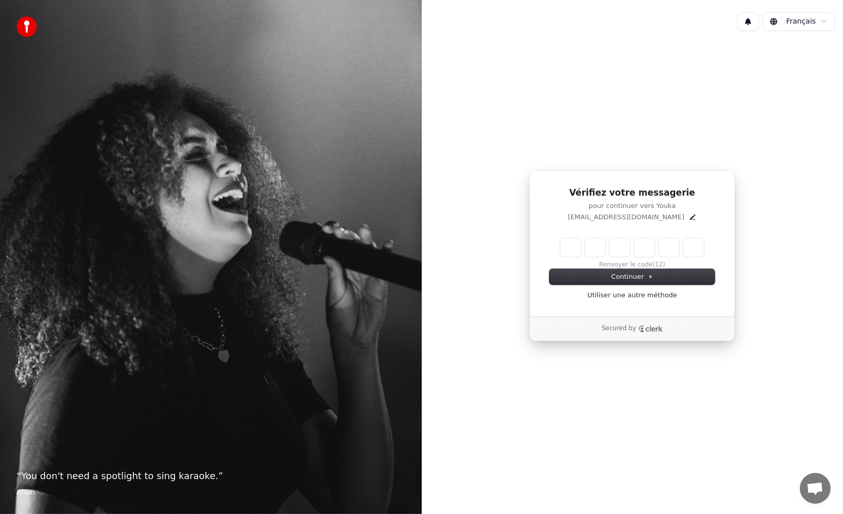
click at [568, 245] on input "Enter verification code" at bounding box center [632, 247] width 144 height 18
paste input "******"
type input "******"
